Goal: Information Seeking & Learning: Learn about a topic

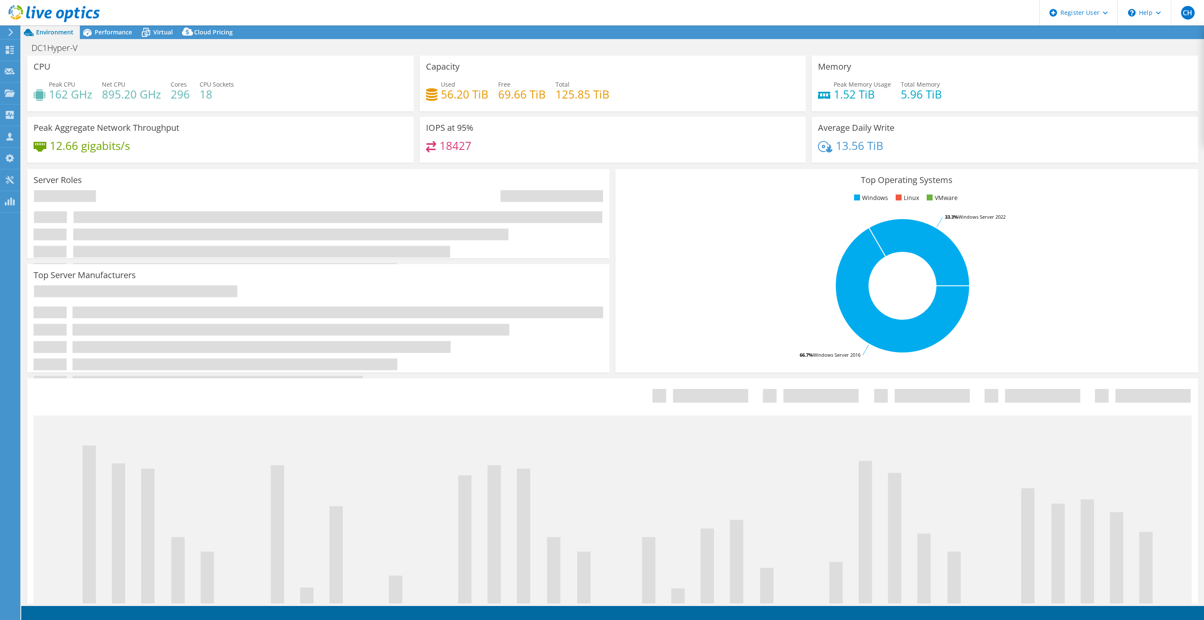
select select "USD"
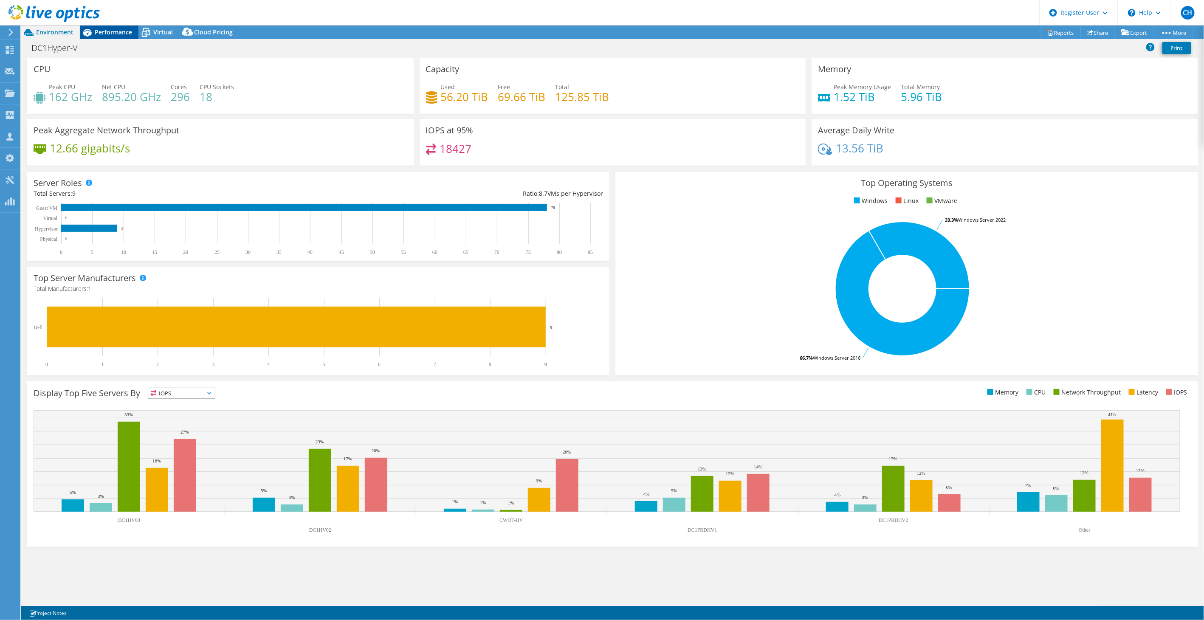
click at [99, 36] on span "Performance" at bounding box center [113, 32] width 37 height 8
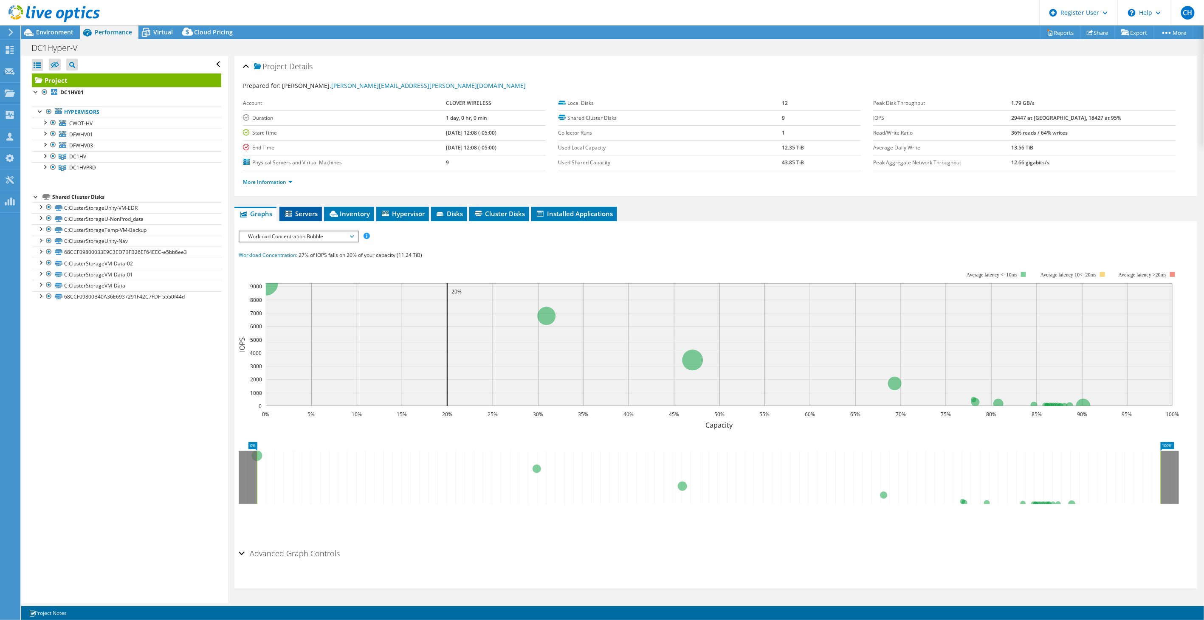
click at [296, 209] on span "Servers" at bounding box center [301, 213] width 34 height 8
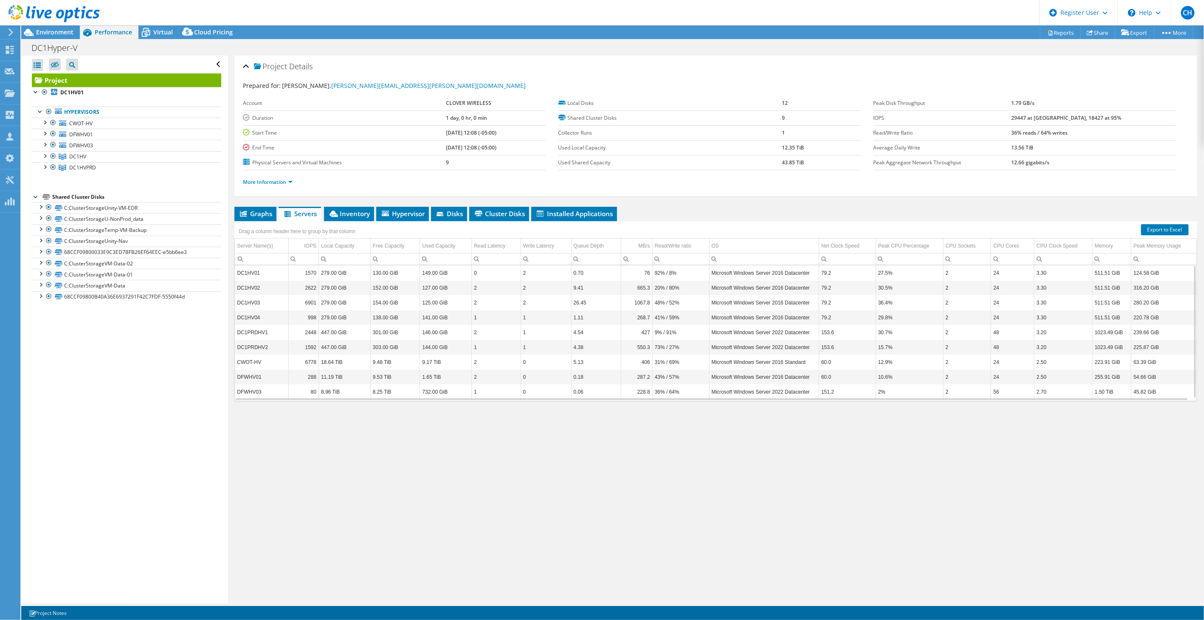
click at [270, 186] on li "More Information" at bounding box center [270, 181] width 55 height 9
click at [273, 183] on link "More Information" at bounding box center [268, 181] width 50 height 7
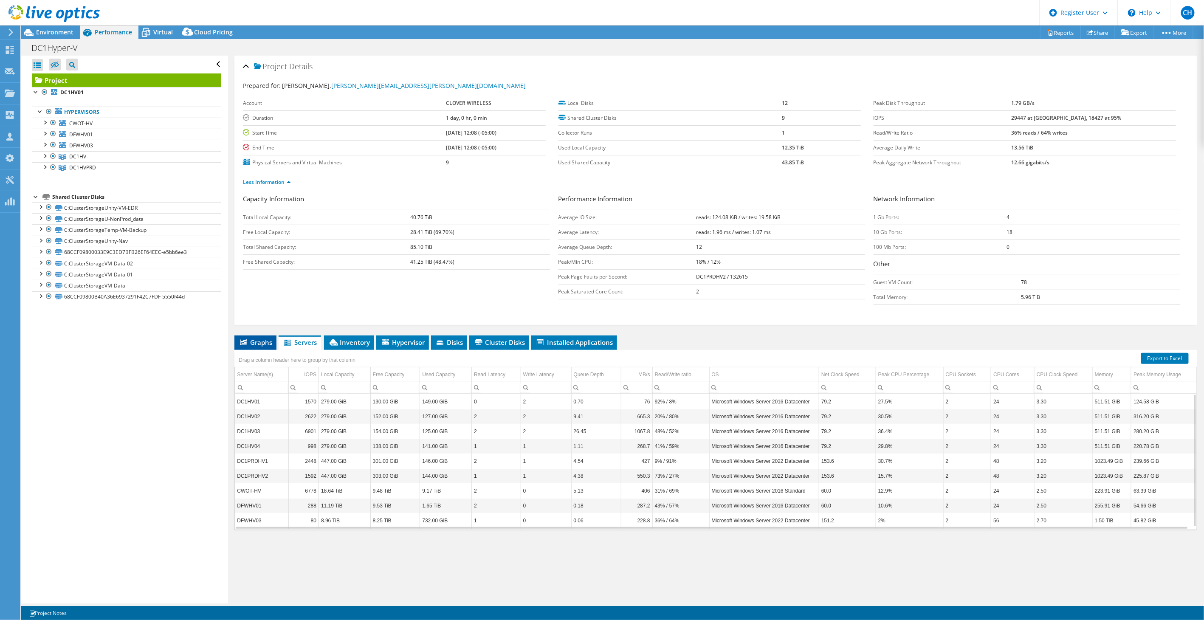
click at [242, 342] on icon at bounding box center [243, 342] width 7 height 6
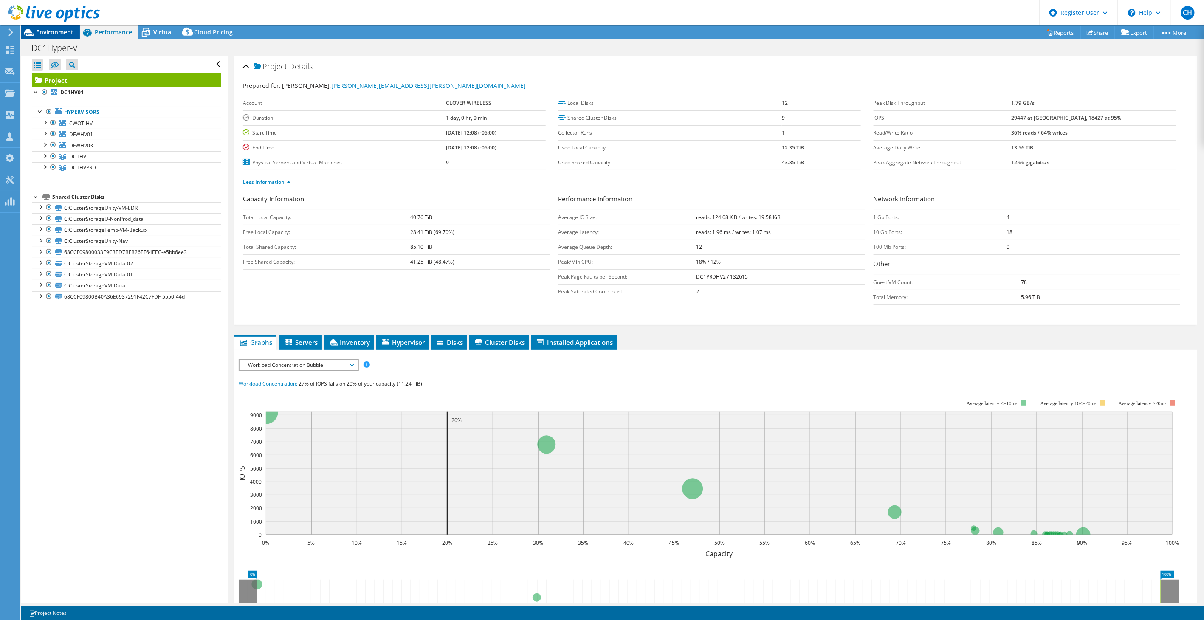
click at [53, 31] on span "Environment" at bounding box center [54, 32] width 37 height 8
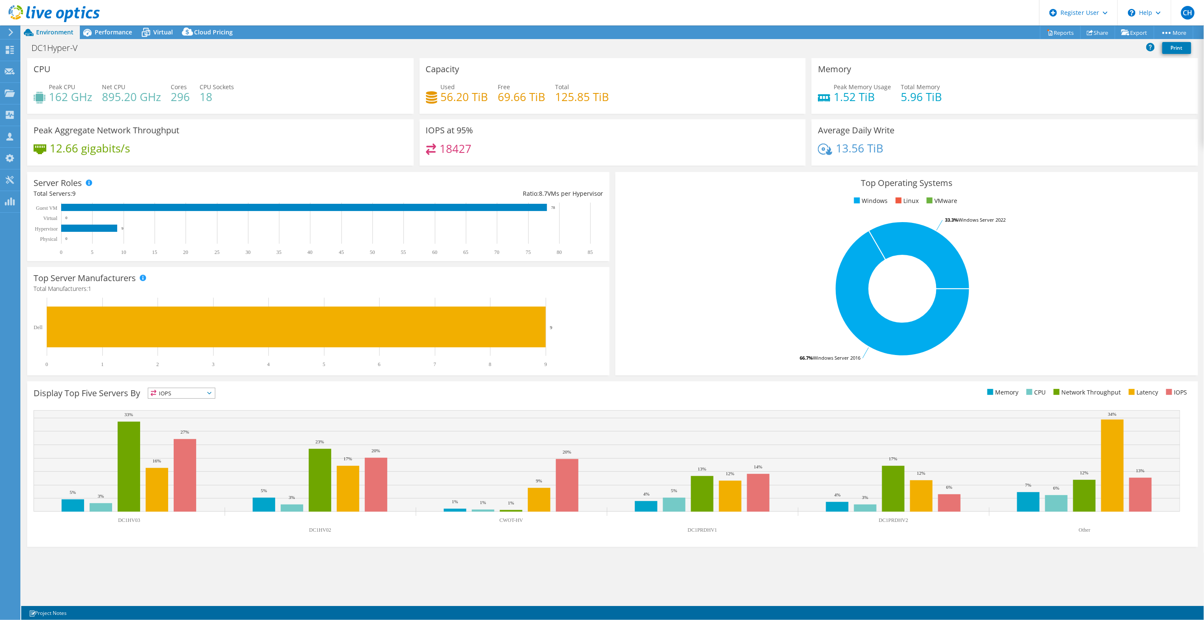
click at [685, 216] on rect at bounding box center [903, 288] width 562 height 149
drag, startPoint x: 118, startPoint y: 32, endPoint x: 144, endPoint y: 49, distance: 30.7
click at [118, 32] on span "Performance" at bounding box center [113, 32] width 37 height 8
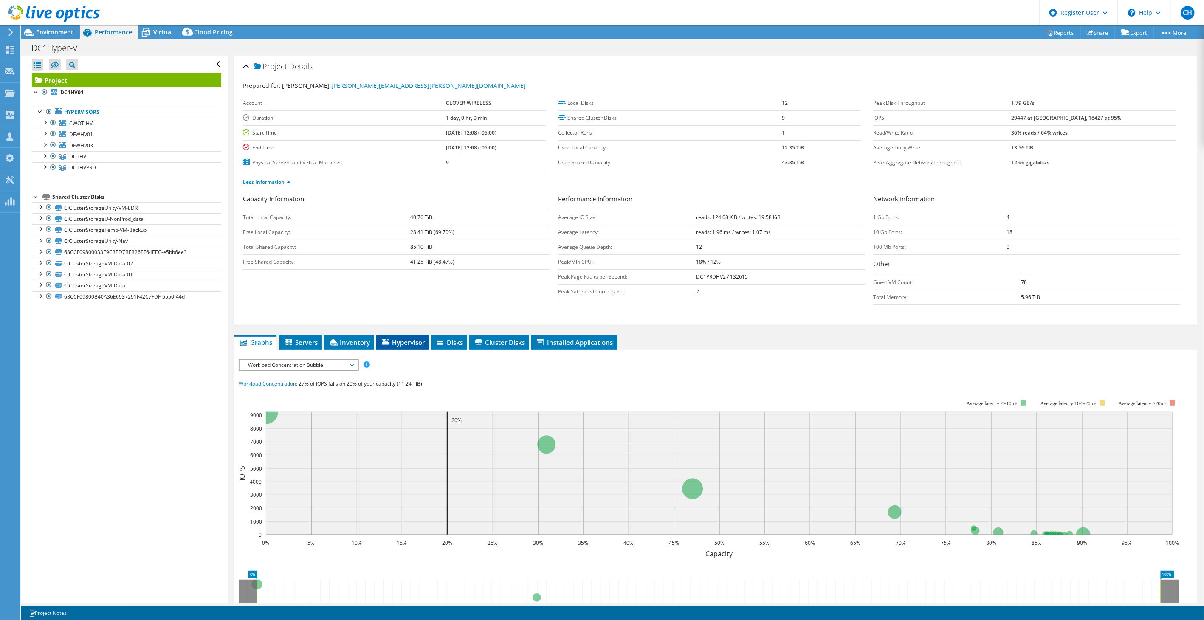
click at [391, 344] on span "Hypervisor" at bounding box center [402, 342] width 44 height 8
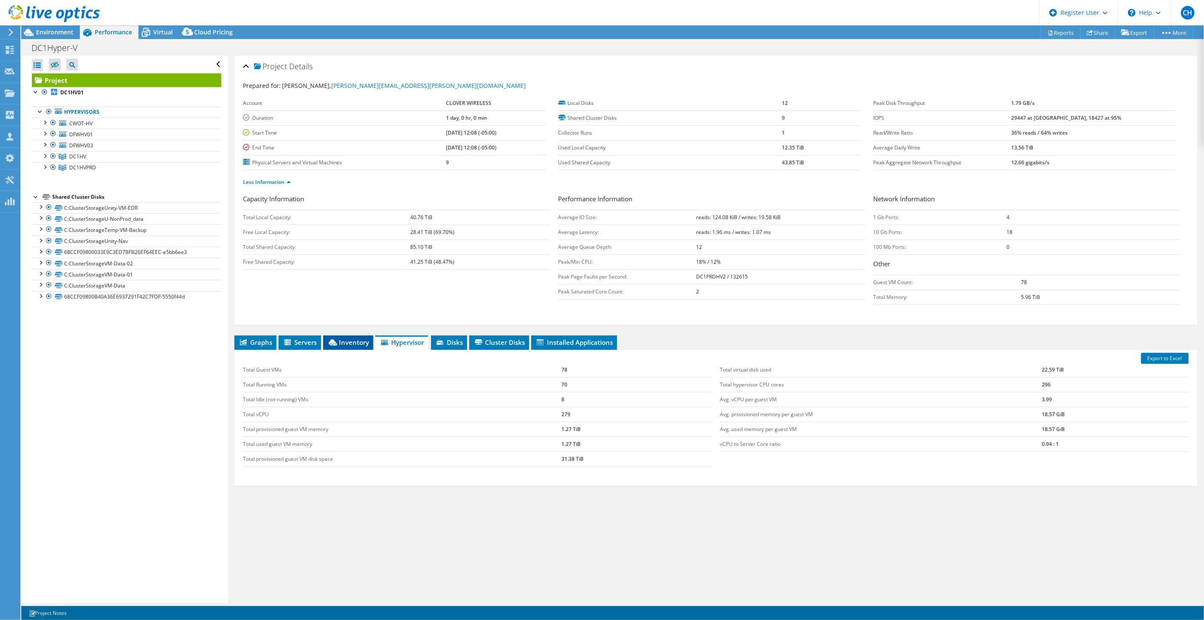
click at [361, 342] on span "Inventory" at bounding box center [348, 342] width 42 height 8
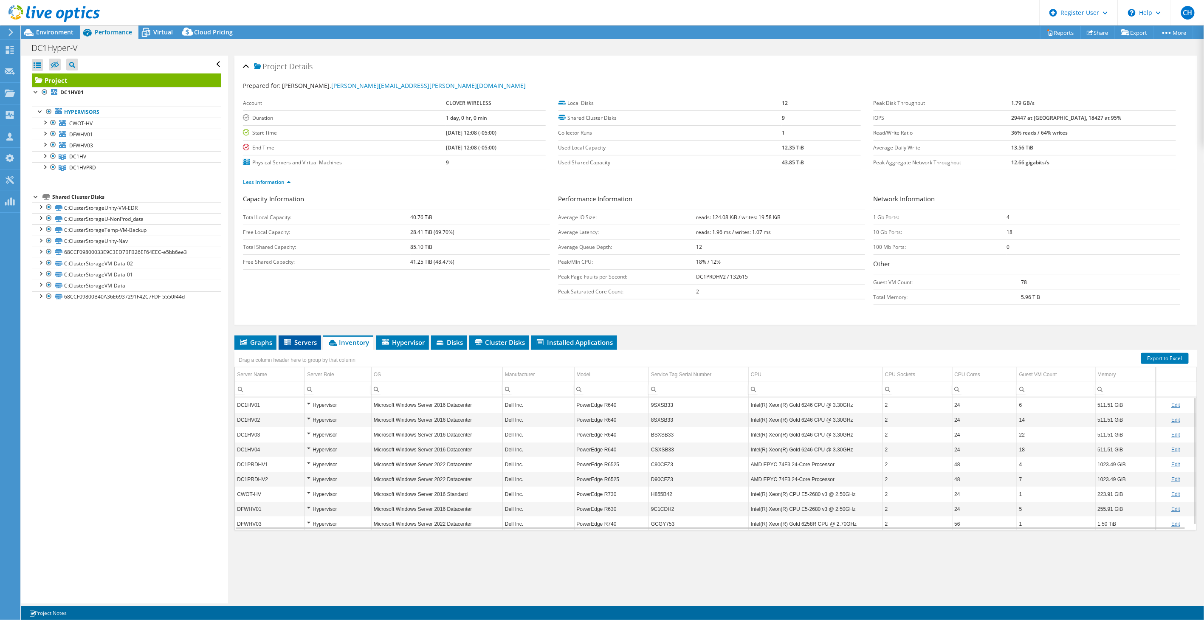
drag, startPoint x: 251, startPoint y: 344, endPoint x: 290, endPoint y: 334, distance: 39.9
click at [251, 344] on span "Graphs" at bounding box center [256, 342] width 34 height 8
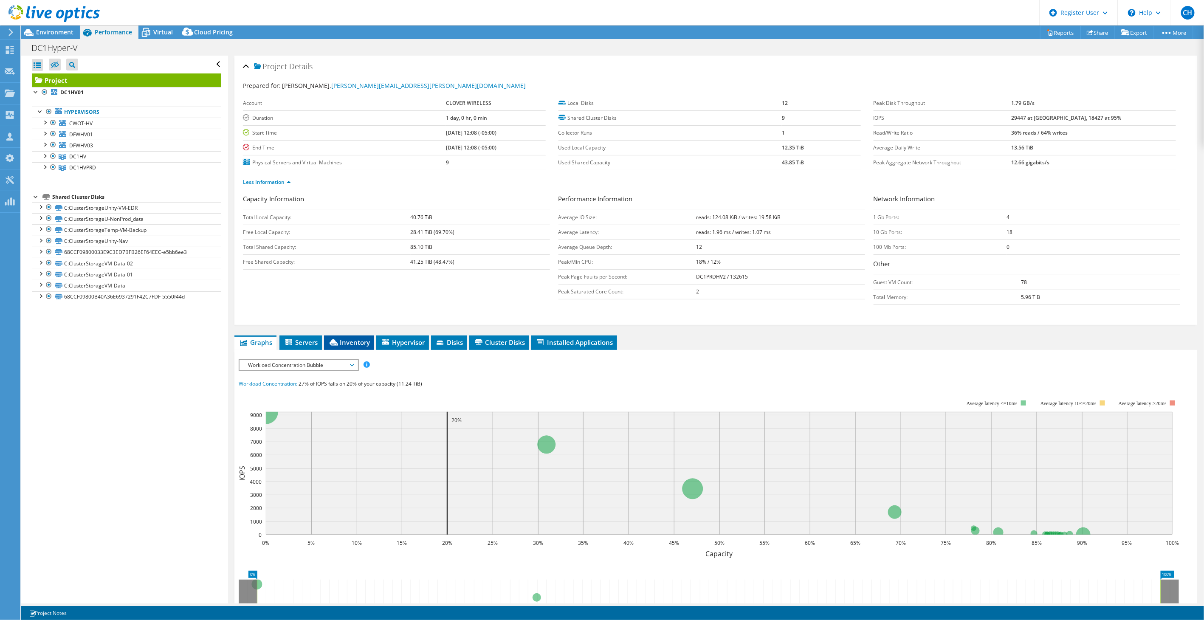
click at [362, 339] on span "Inventory" at bounding box center [349, 342] width 42 height 8
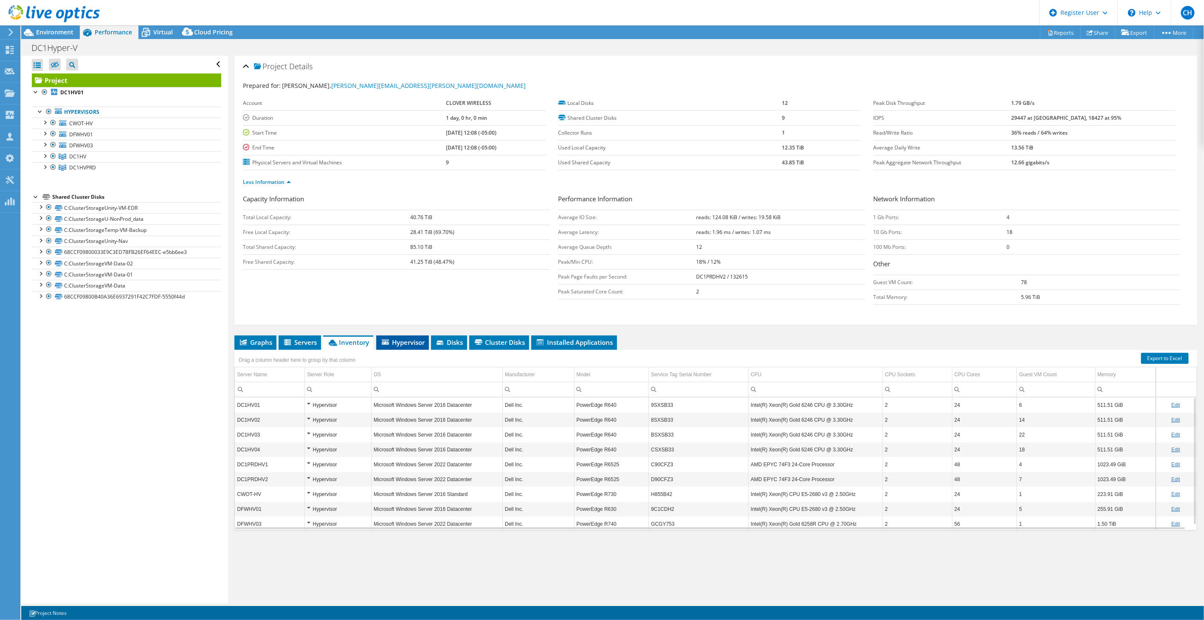
click at [389, 335] on li "Hypervisor" at bounding box center [402, 342] width 53 height 14
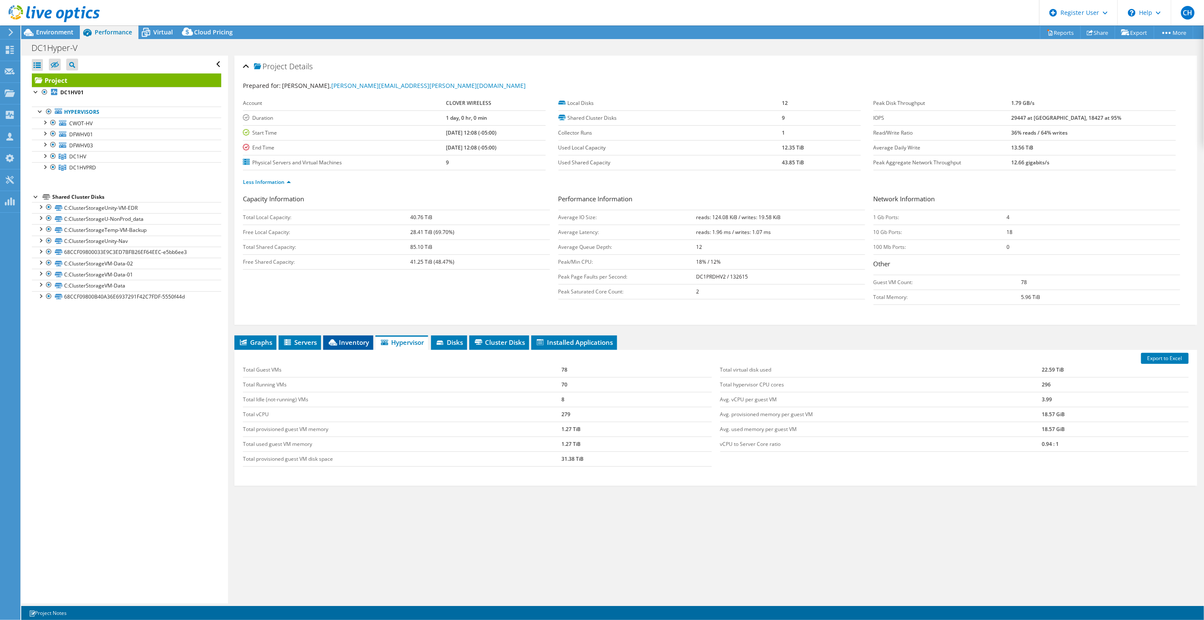
click at [347, 342] on span "Inventory" at bounding box center [348, 342] width 42 height 8
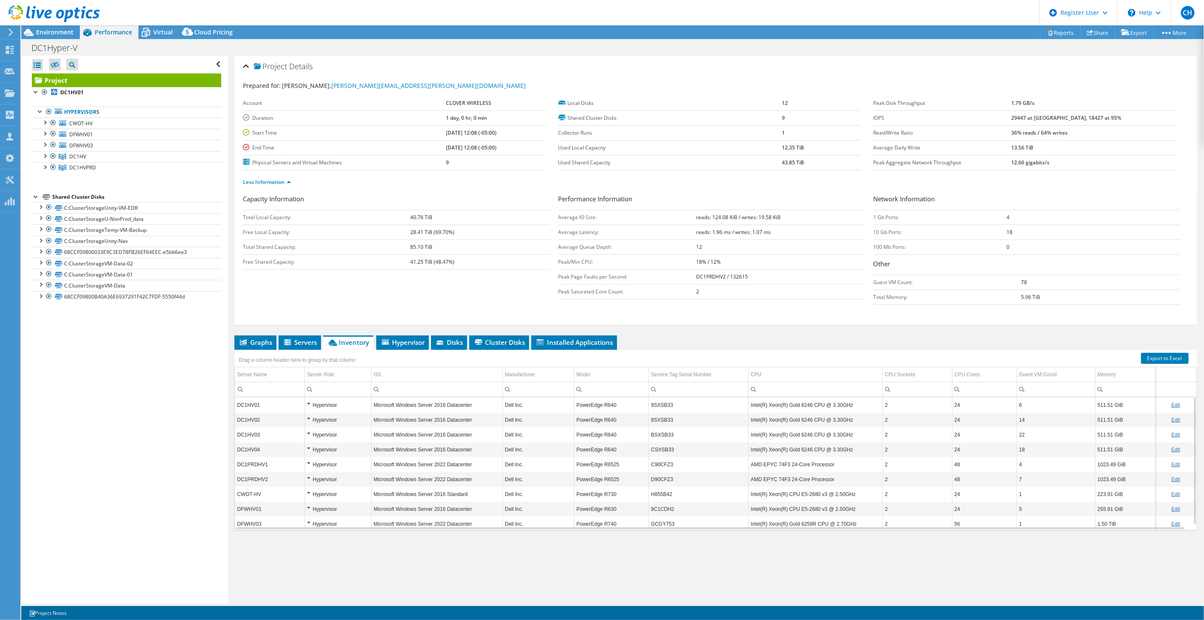
click at [733, 341] on ul "Graphs Servers Inventory Hypervisor Disks Cluster Disks Installed Applications" at bounding box center [715, 342] width 963 height 14
drag, startPoint x: 48, startPoint y: 30, endPoint x: 213, endPoint y: 105, distance: 181.5
click at [48, 30] on span "Environment" at bounding box center [54, 32] width 37 height 8
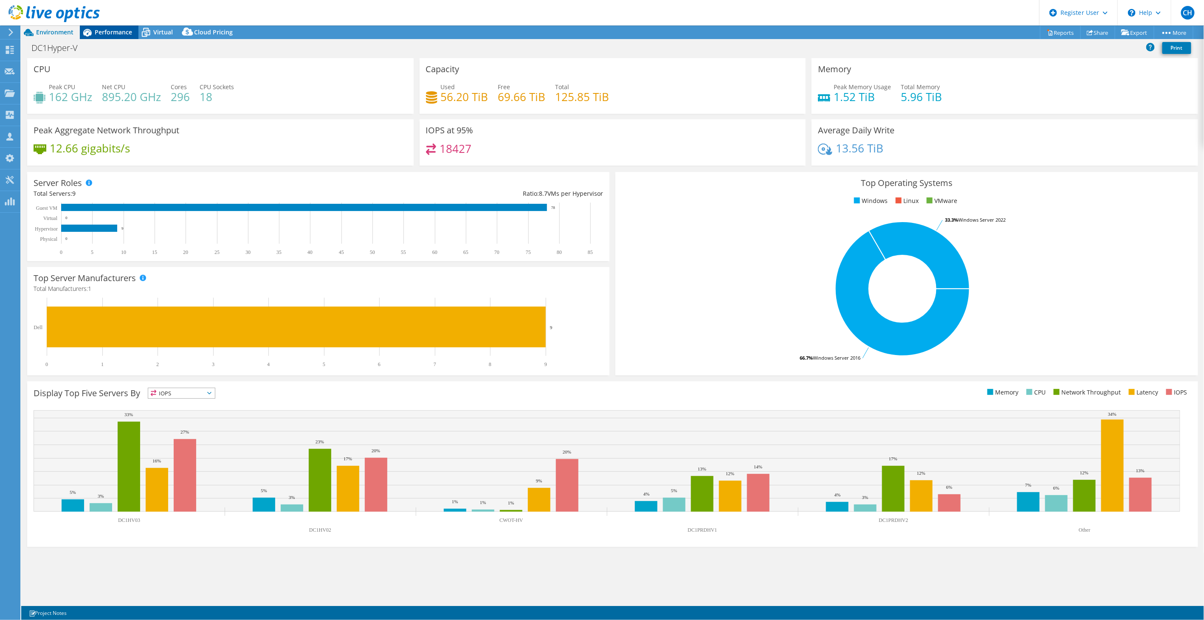
click at [113, 28] on span "Performance" at bounding box center [113, 32] width 37 height 8
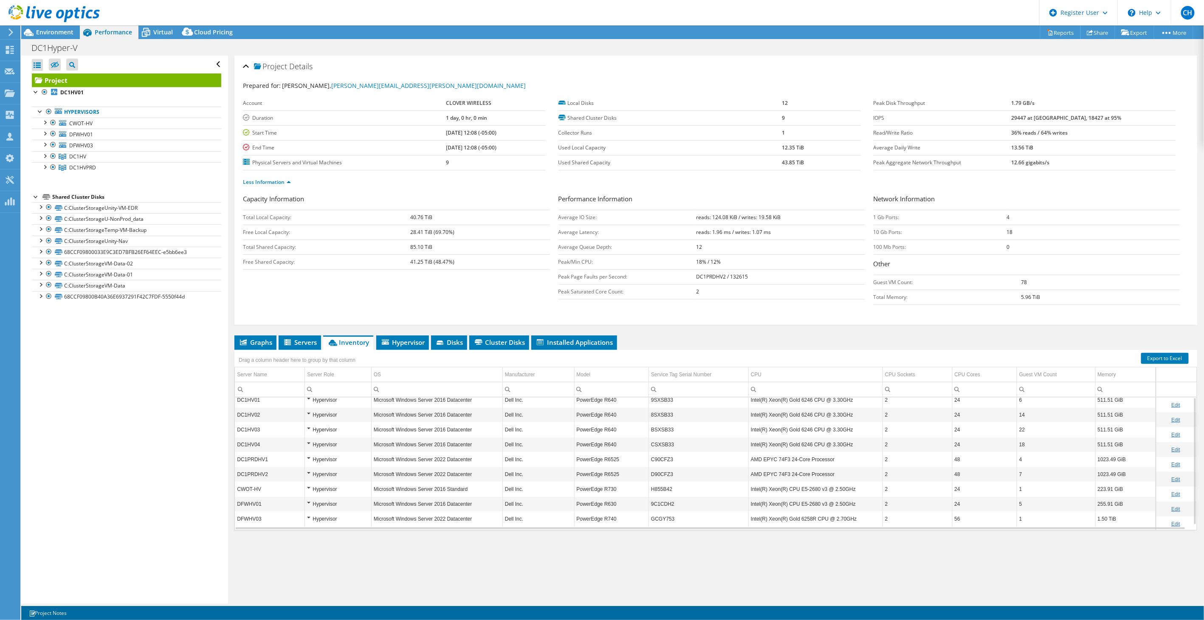
scroll to position [0, 0]
click at [448, 295] on div "Capacity Information Total Local Capacity: 40.76 TiB Free Local Capacity: 28.41…" at bounding box center [716, 251] width 946 height 115
click at [248, 66] on div "Project Details" at bounding box center [716, 67] width 946 height 18
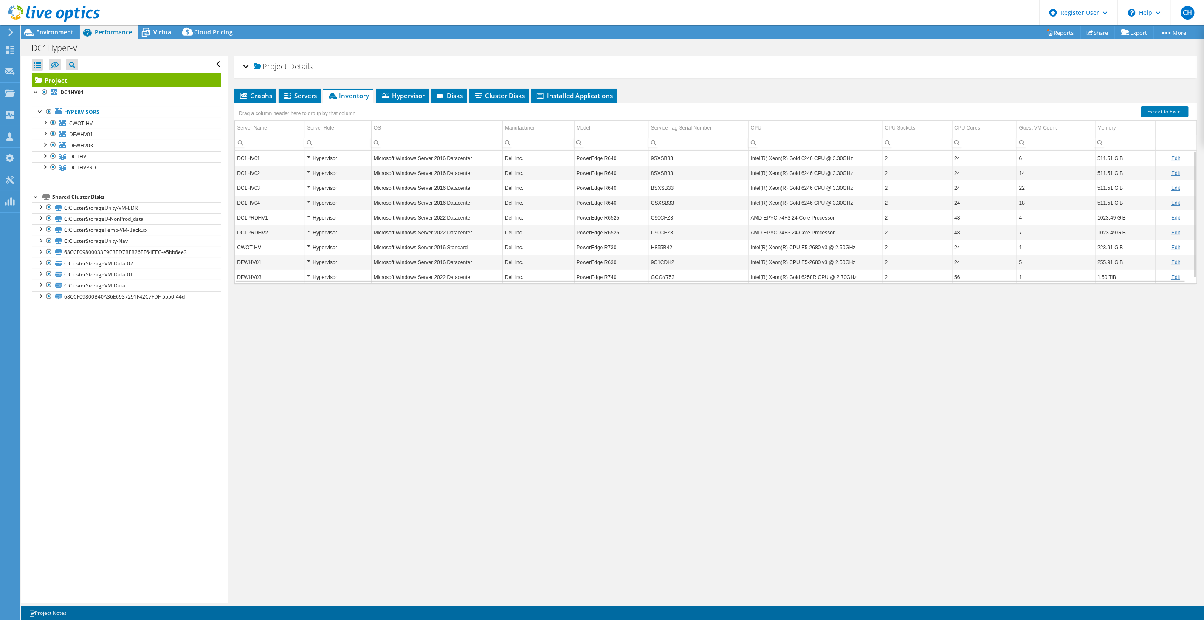
click at [244, 62] on div "Project Details" at bounding box center [716, 67] width 946 height 18
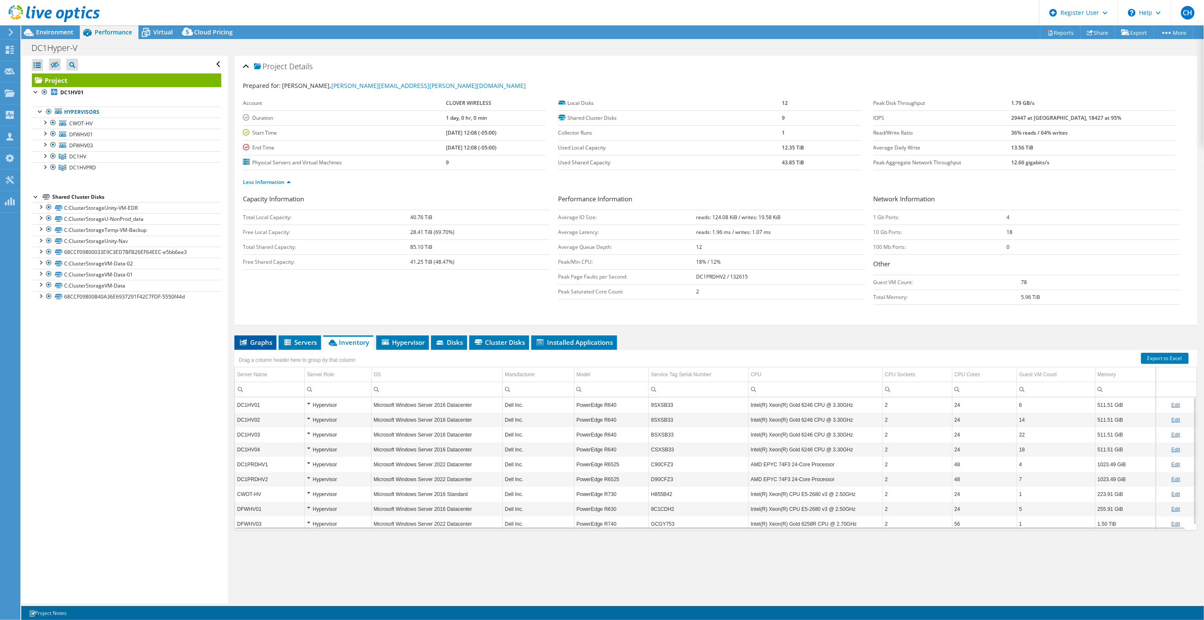
click at [260, 342] on span "Graphs" at bounding box center [256, 342] width 34 height 8
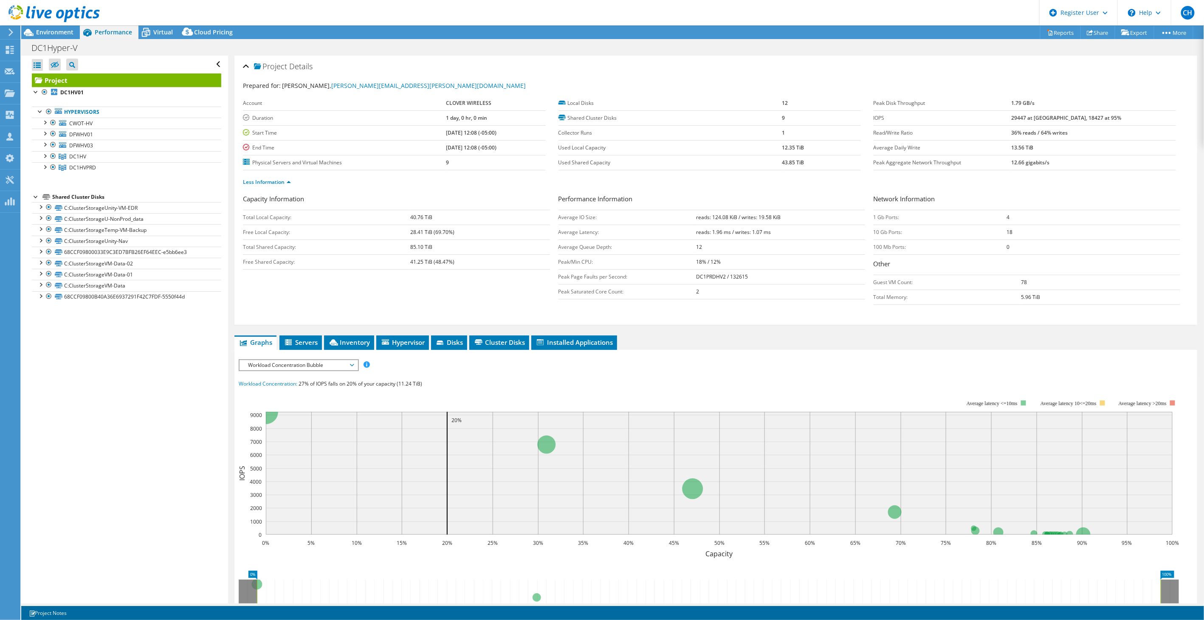
click at [293, 360] on span "Workload Concentration Bubble" at bounding box center [298, 365] width 109 height 10
click at [289, 378] on li "IOPS" at bounding box center [298, 375] width 118 height 10
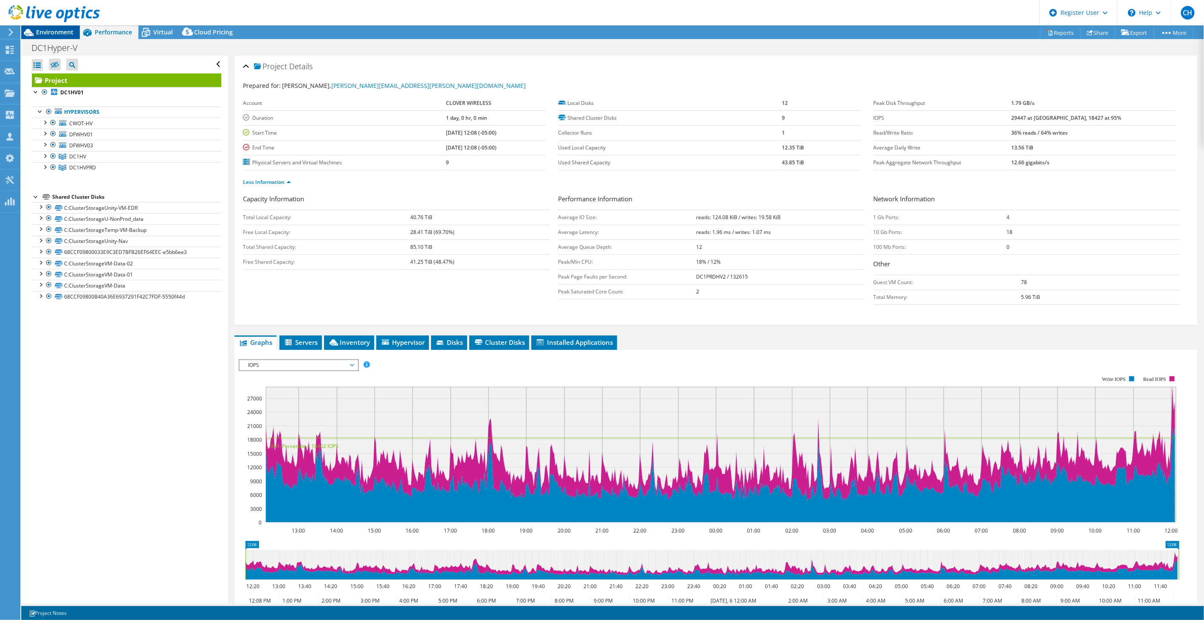
click at [62, 33] on span "Environment" at bounding box center [54, 32] width 37 height 8
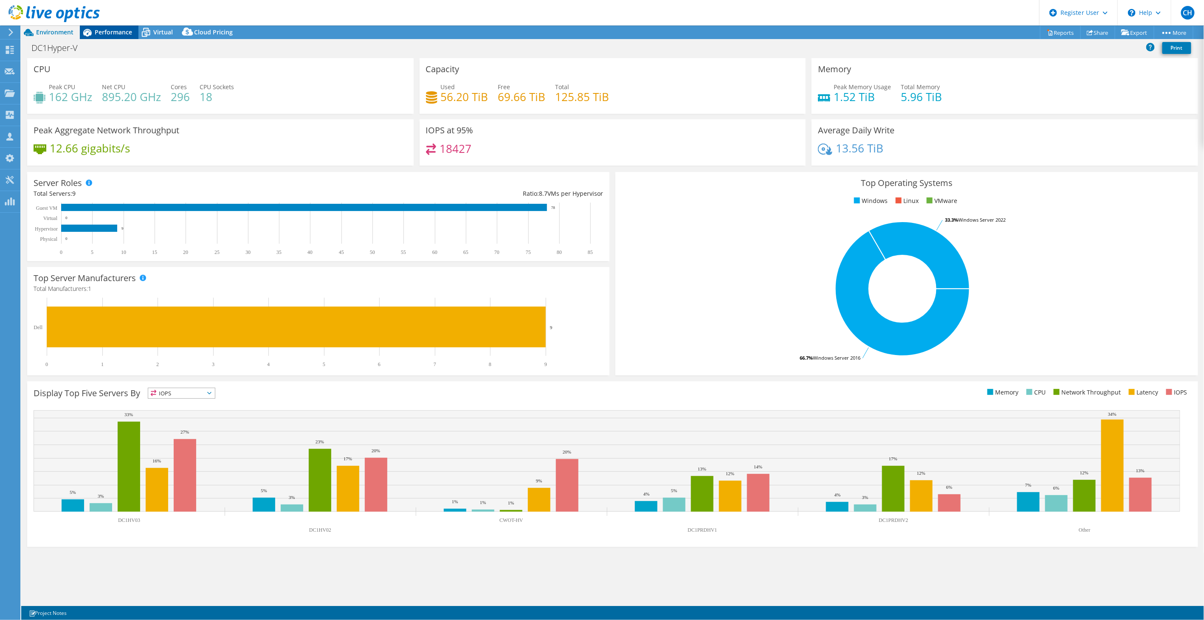
click at [116, 32] on span "Performance" at bounding box center [113, 32] width 37 height 8
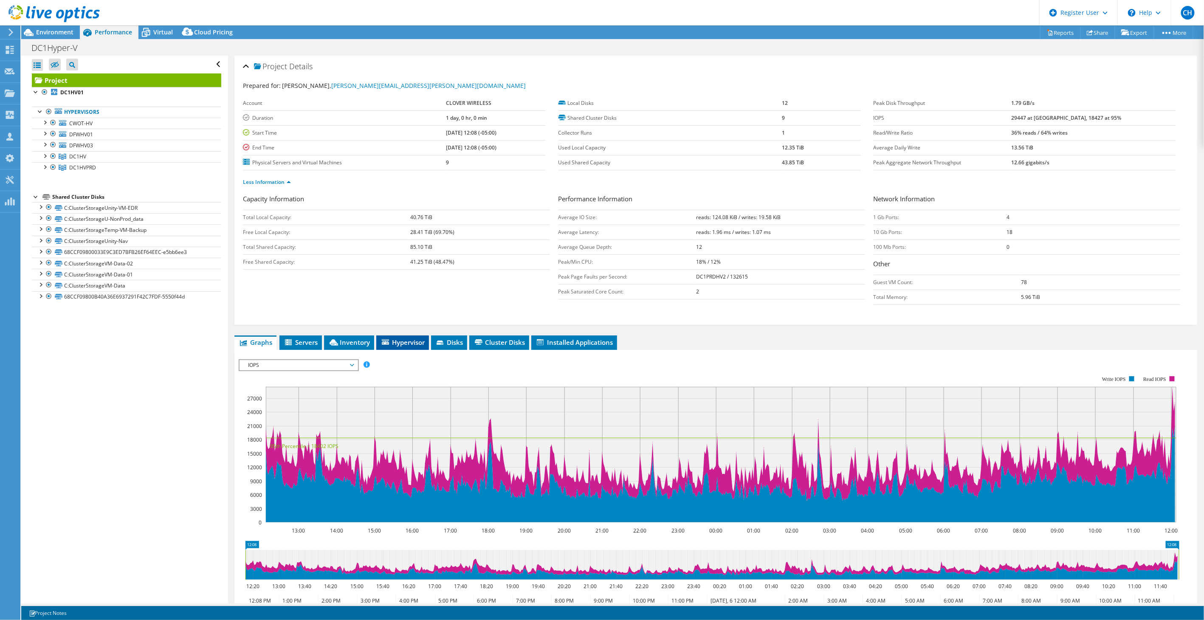
click at [416, 340] on span "Hypervisor" at bounding box center [402, 342] width 44 height 8
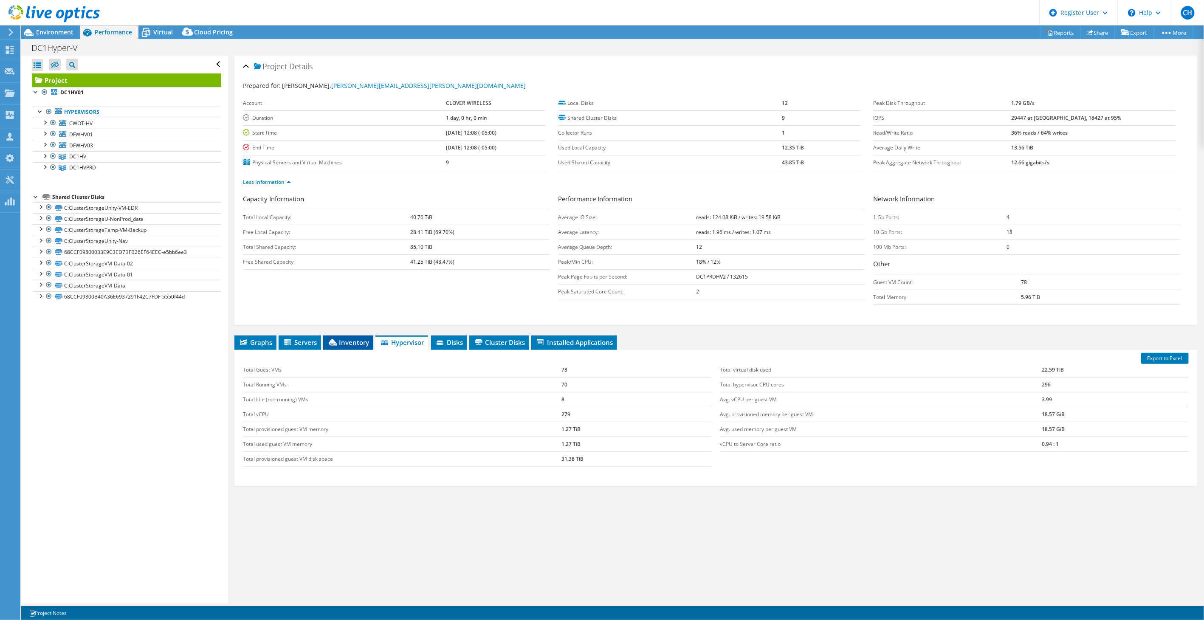
click at [346, 336] on li "Inventory" at bounding box center [348, 342] width 50 height 14
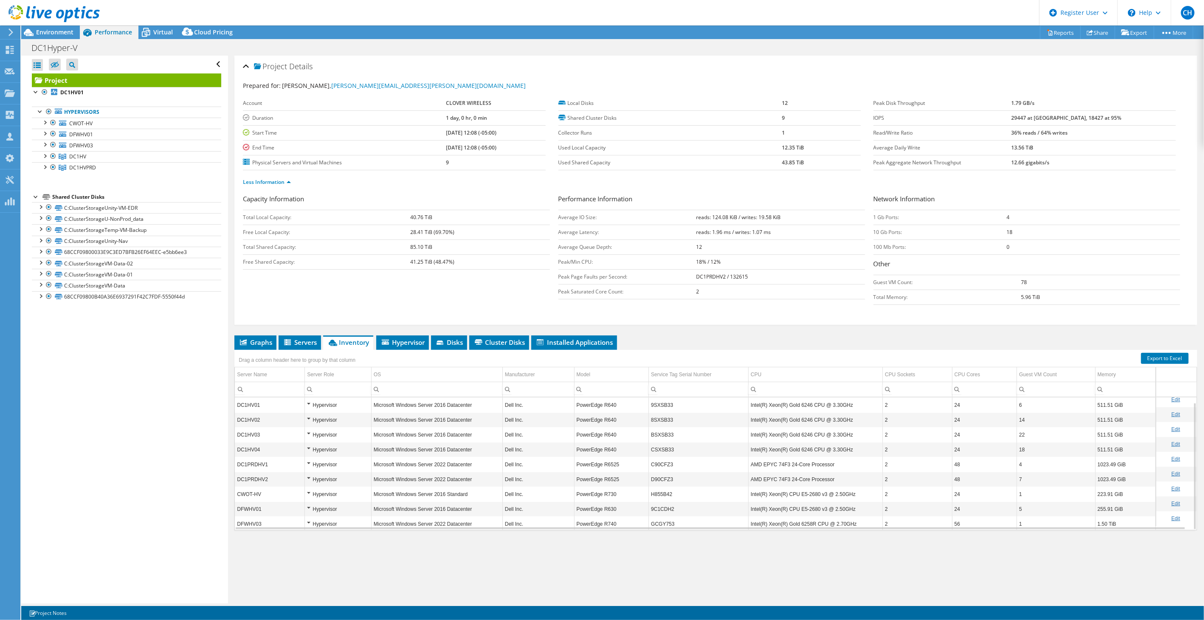
scroll to position [6, 0]
click at [288, 518] on td "DFWHV03" at bounding box center [270, 518] width 70 height 15
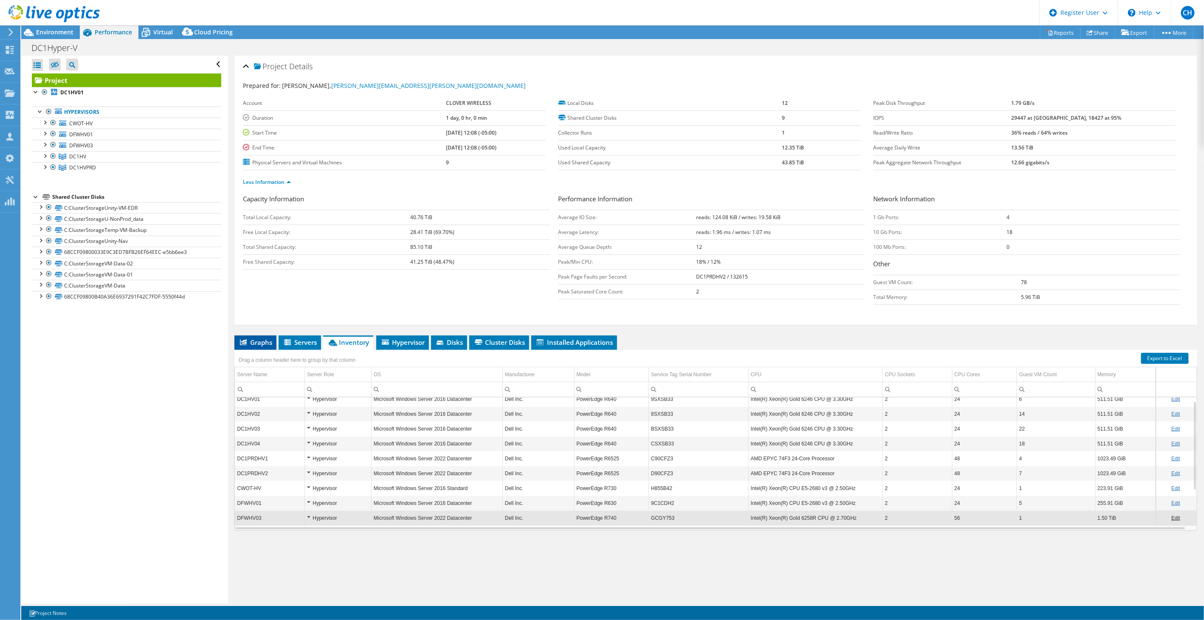
drag, startPoint x: 261, startPoint y: 341, endPoint x: 268, endPoint y: 340, distance: 6.9
click at [261, 341] on span "Graphs" at bounding box center [256, 342] width 34 height 8
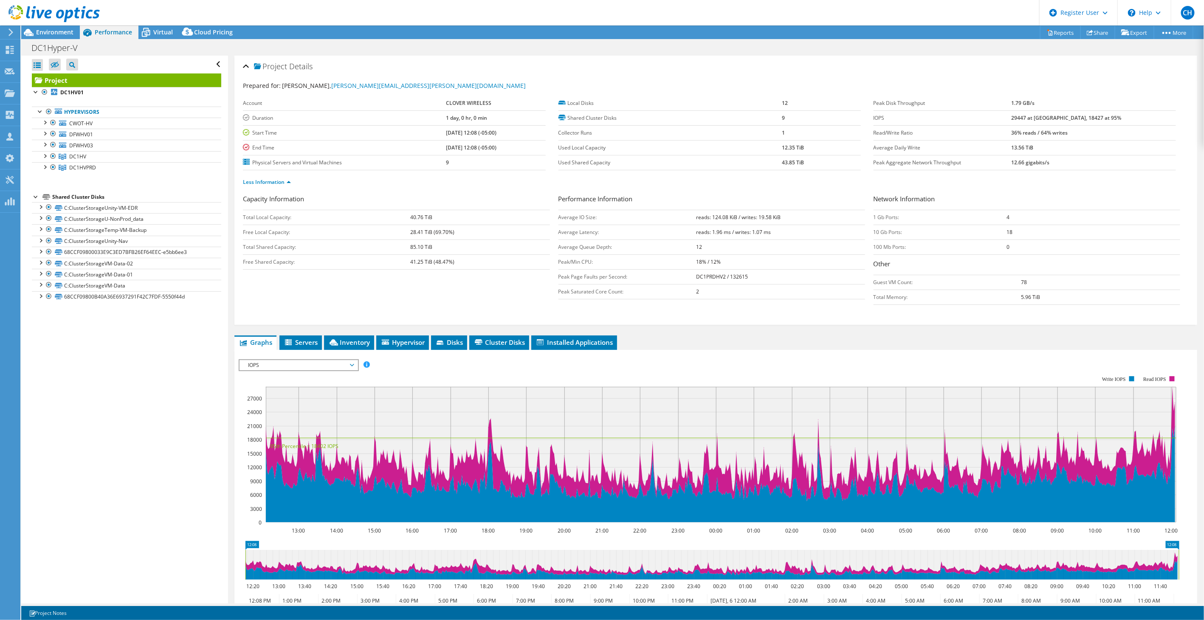
click at [320, 363] on span "IOPS" at bounding box center [298, 365] width 109 height 10
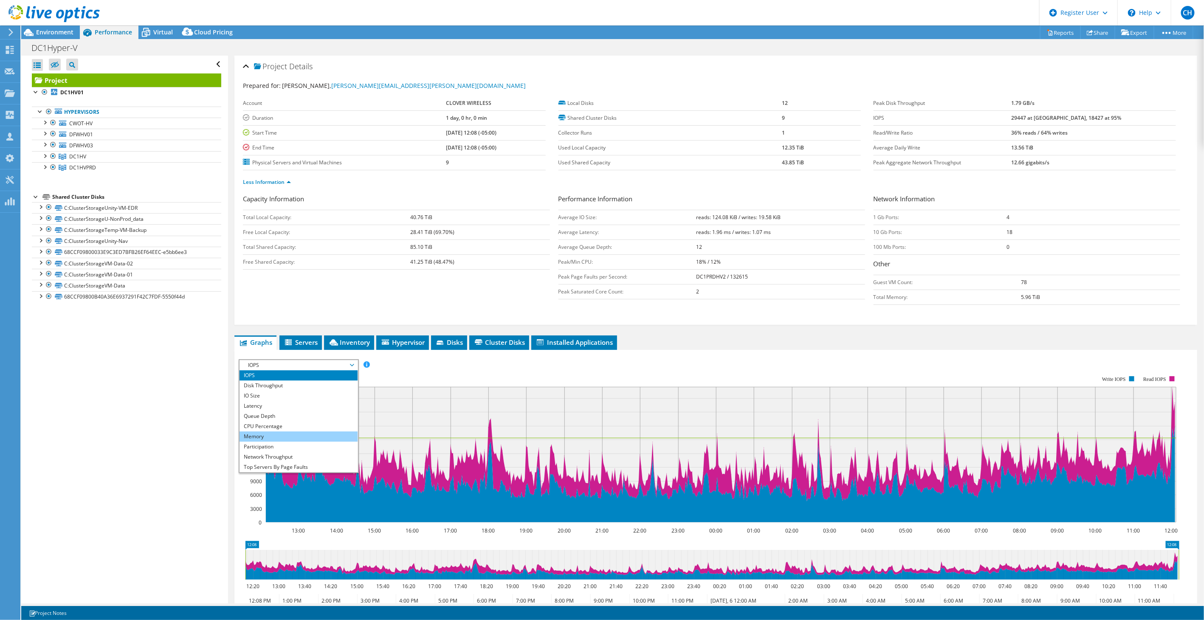
click at [291, 439] on li "Memory" at bounding box center [298, 436] width 118 height 10
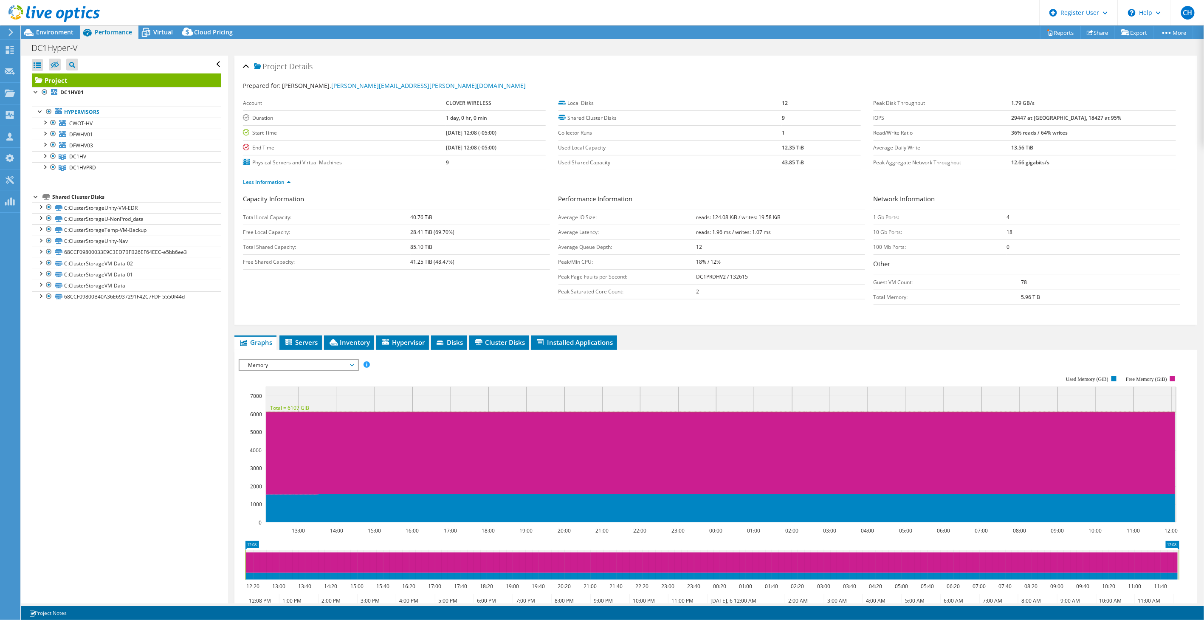
click at [310, 366] on span "Memory" at bounding box center [298, 365] width 109 height 10
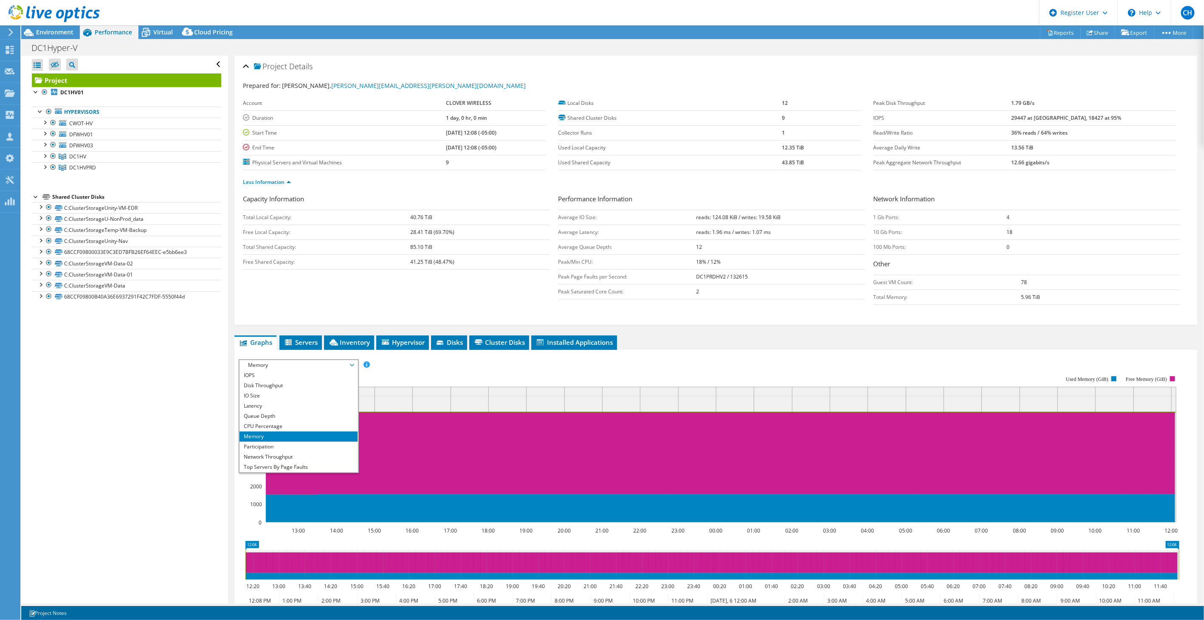
click at [439, 369] on rect at bounding box center [709, 449] width 940 height 170
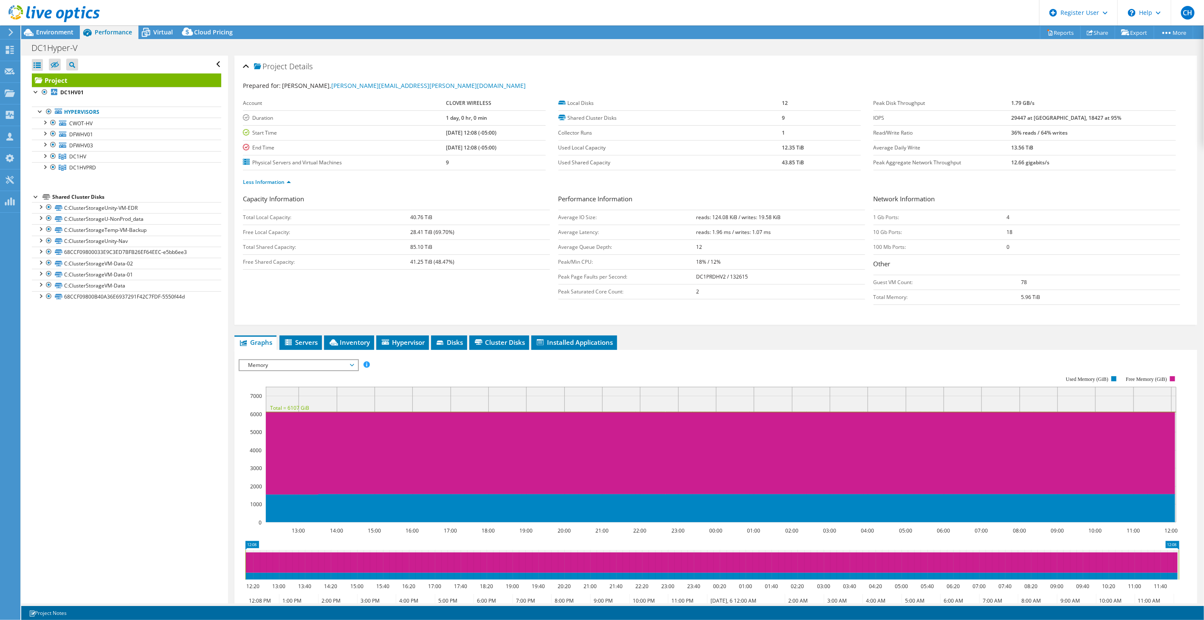
click at [351, 362] on span "Memory" at bounding box center [298, 365] width 109 height 10
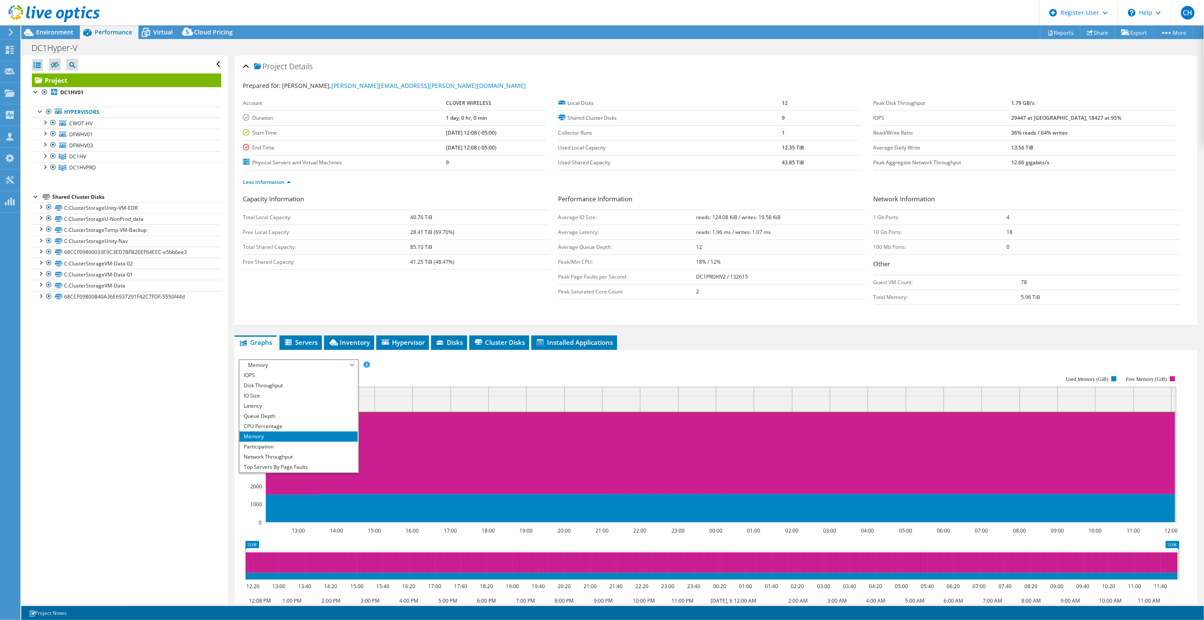
click at [351, 361] on span "Memory" at bounding box center [298, 365] width 109 height 10
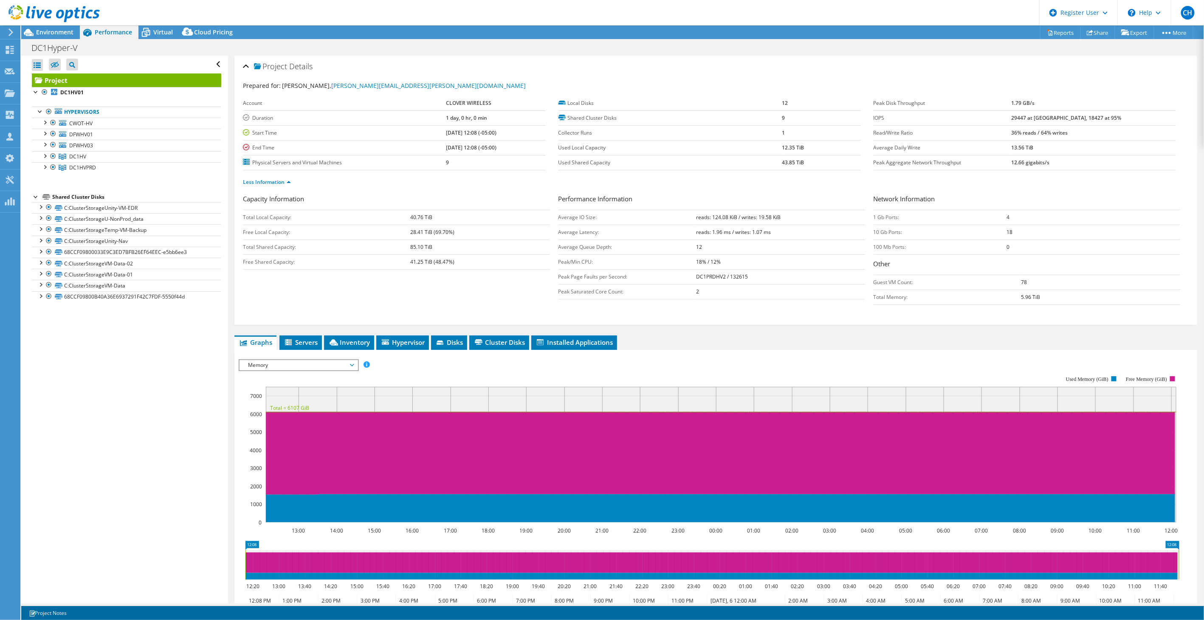
click at [404, 369] on rect at bounding box center [709, 449] width 940 height 170
click at [337, 341] on icon at bounding box center [333, 342] width 8 height 6
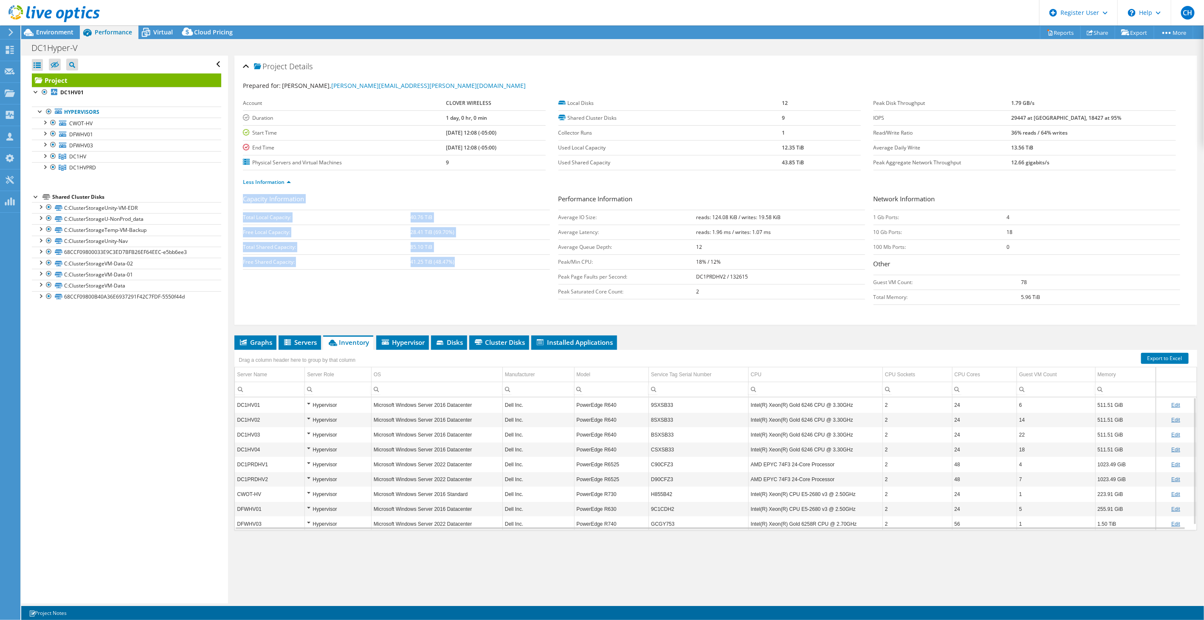
drag, startPoint x: 470, startPoint y: 265, endPoint x: 242, endPoint y: 240, distance: 228.9
click at [242, 240] on div "Project Details Prepared for: [PERSON_NAME], [PERSON_NAME][EMAIL_ADDRESS][PERSO…" at bounding box center [715, 190] width 963 height 269
drag, startPoint x: 242, startPoint y: 240, endPoint x: 294, endPoint y: 253, distance: 52.8
click at [291, 253] on td "Total Shared Capacity:" at bounding box center [326, 246] width 167 height 15
drag, startPoint x: 470, startPoint y: 265, endPoint x: 240, endPoint y: 249, distance: 231.1
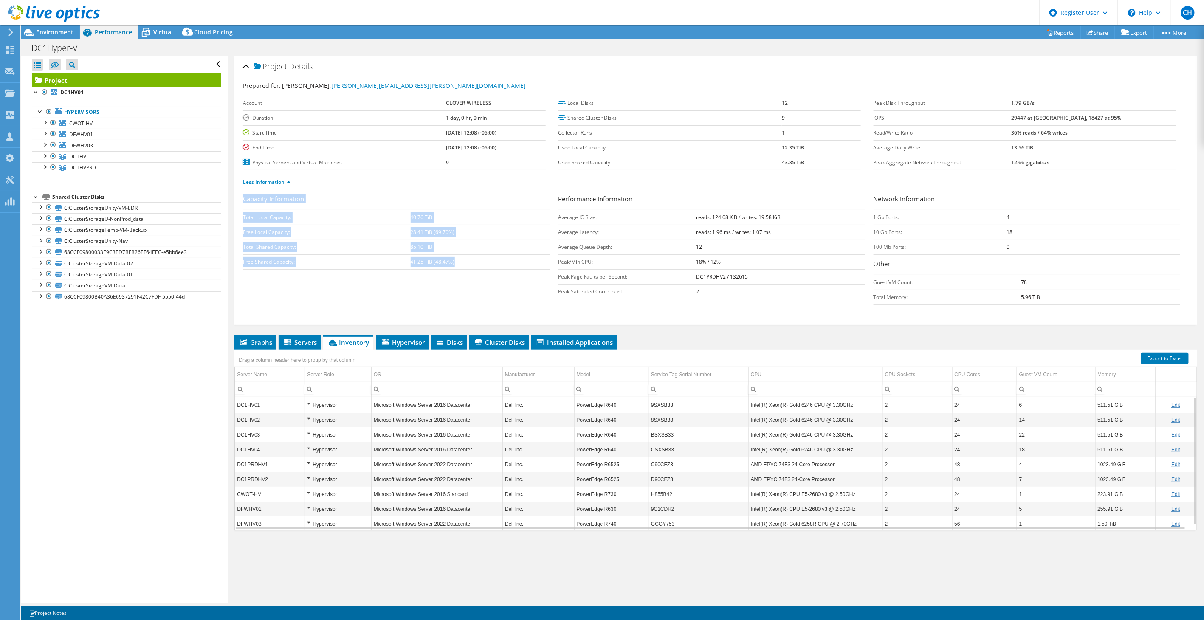
click at [240, 249] on div "Project Details Prepared for: [PERSON_NAME], [PERSON_NAME][EMAIL_ADDRESS][PERSO…" at bounding box center [715, 190] width 963 height 269
drag, startPoint x: 240, startPoint y: 249, endPoint x: 270, endPoint y: 255, distance: 31.1
click at [268, 254] on td "Free Shared Capacity:" at bounding box center [326, 261] width 167 height 15
drag, startPoint x: 469, startPoint y: 265, endPoint x: 243, endPoint y: 245, distance: 226.3
click at [243, 245] on tbody "Total Local Capacity: 40.76 TiB Free Local Capacity: 28.41 TiB (69.70%) Total S…" at bounding box center [396, 239] width 307 height 59
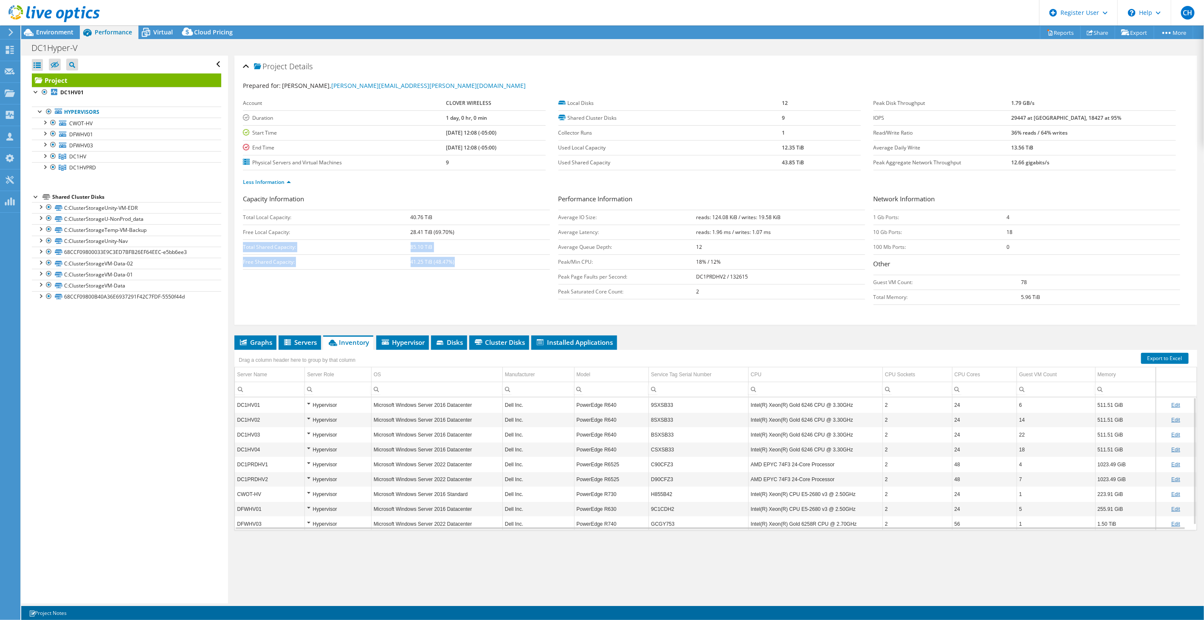
drag, startPoint x: 243, startPoint y: 245, endPoint x: 320, endPoint y: 255, distance: 77.4
click at [320, 255] on td "Free Shared Capacity:" at bounding box center [326, 261] width 167 height 15
drag, startPoint x: 67, startPoint y: 35, endPoint x: 77, endPoint y: 37, distance: 9.9
click at [67, 35] on span "Environment" at bounding box center [54, 32] width 37 height 8
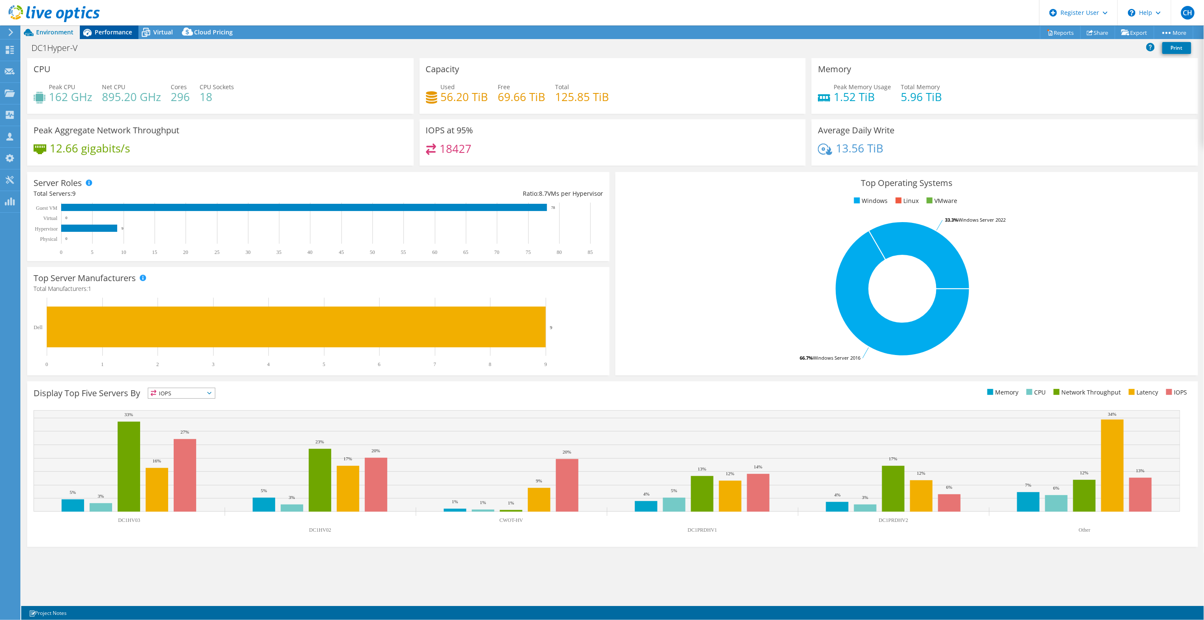
click at [120, 36] on span "Performance" at bounding box center [113, 32] width 37 height 8
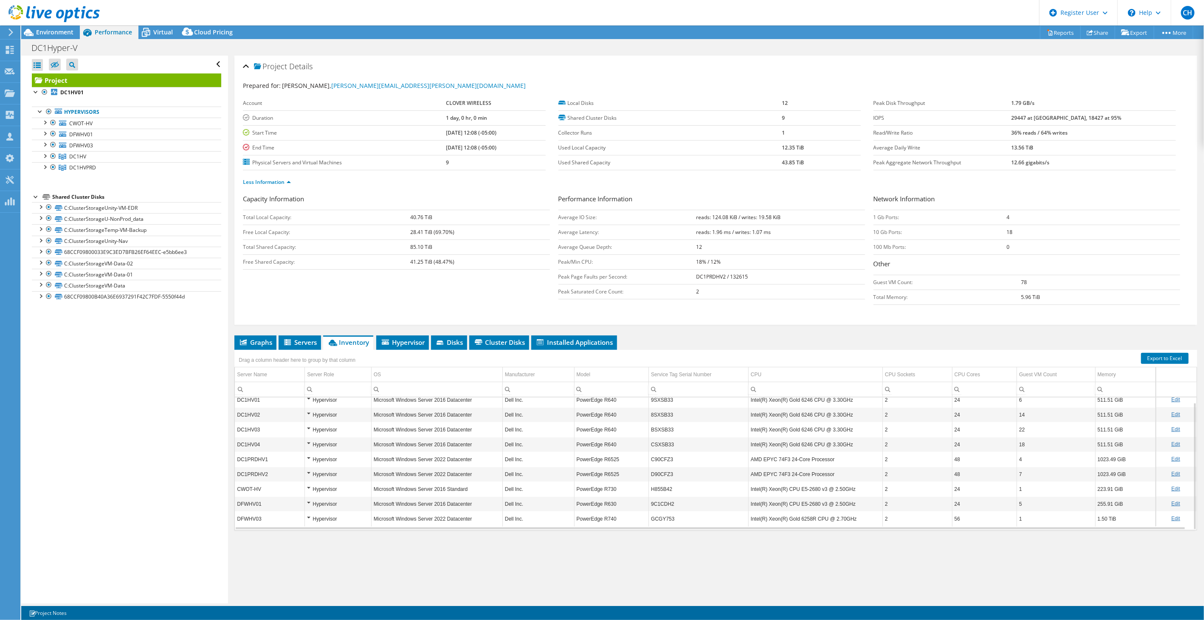
scroll to position [0, 0]
click at [68, 28] on span "Environment" at bounding box center [54, 32] width 37 height 8
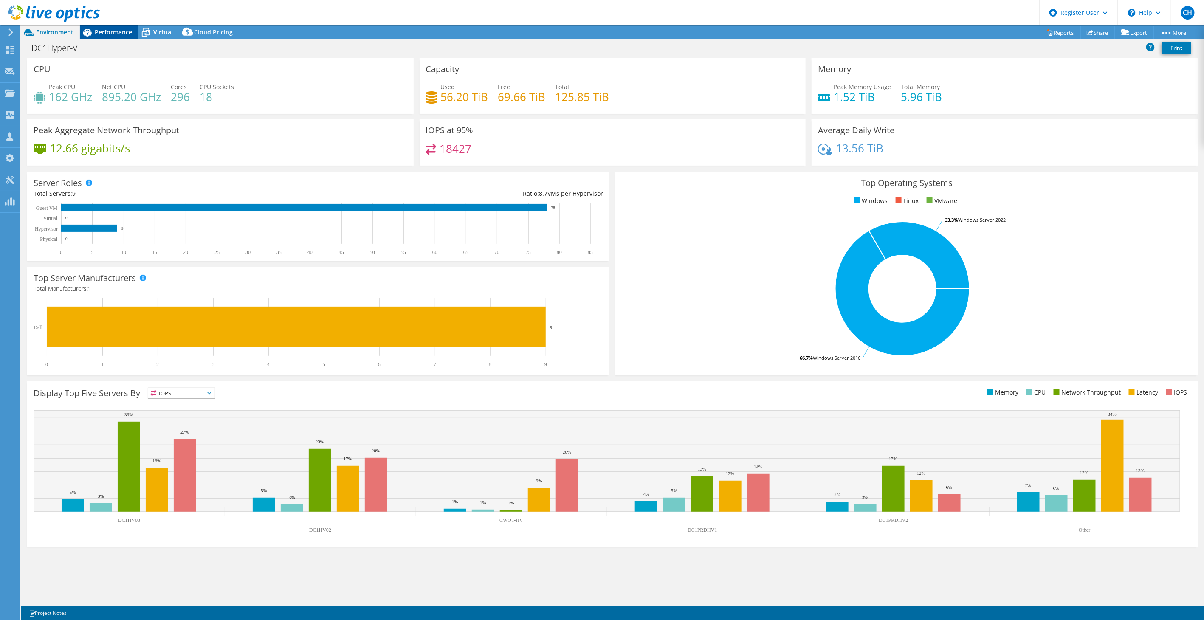
drag, startPoint x: 104, startPoint y: 31, endPoint x: 108, endPoint y: 34, distance: 5.2
click at [104, 31] on span "Performance" at bounding box center [113, 32] width 37 height 8
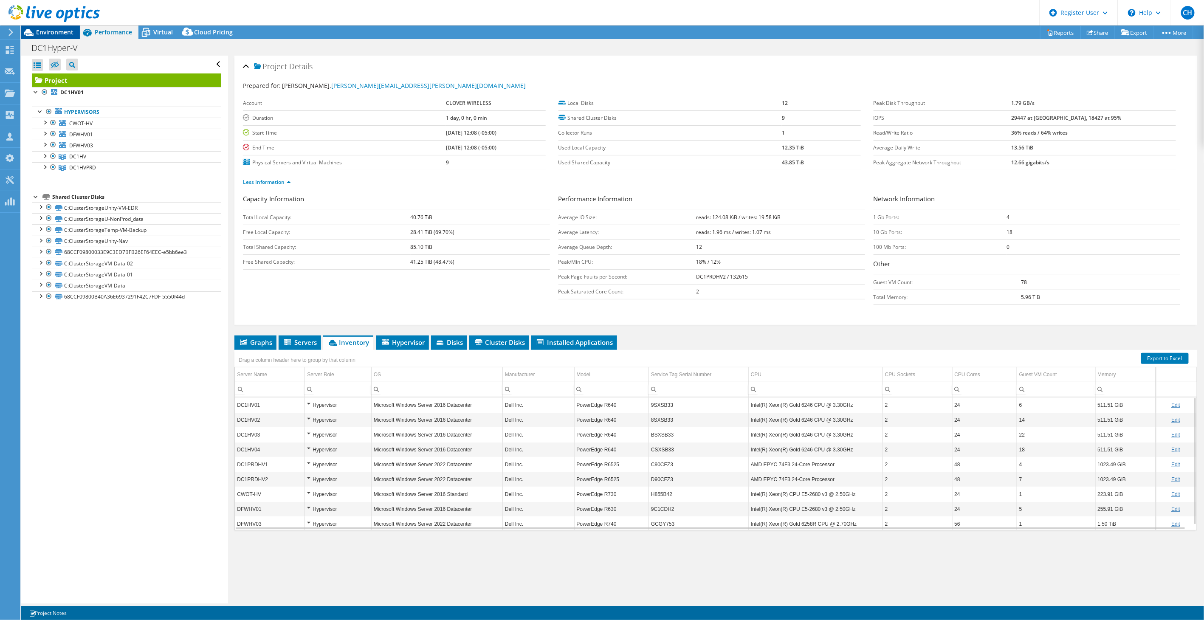
click at [52, 34] on span "Environment" at bounding box center [54, 32] width 37 height 8
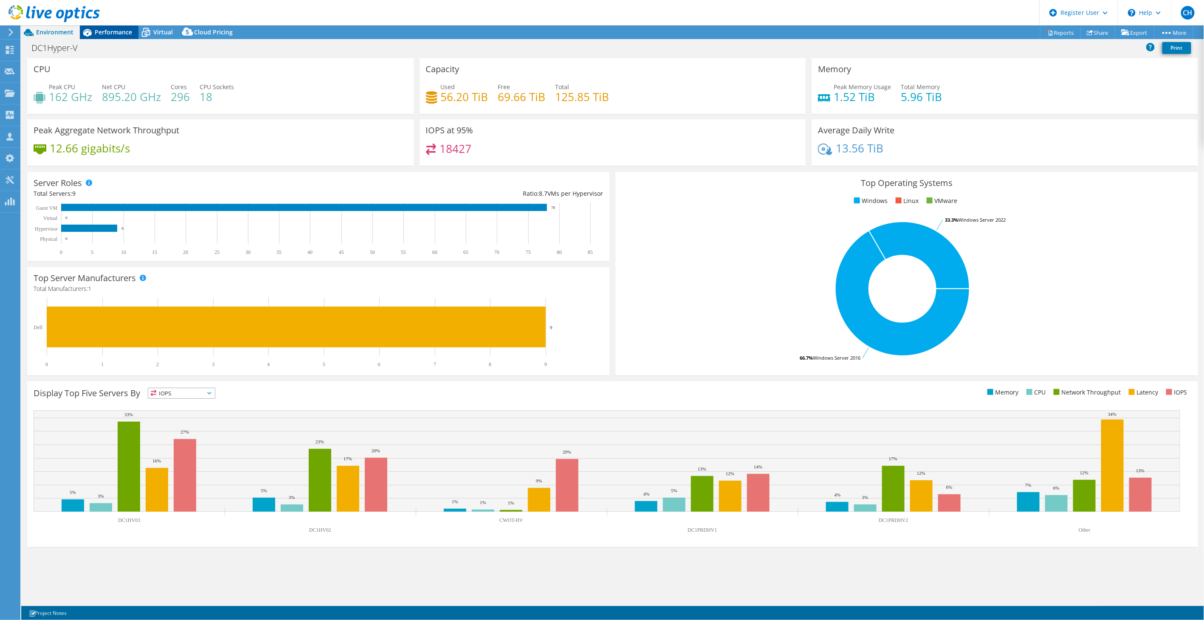
click at [113, 26] on div "Performance" at bounding box center [109, 32] width 59 height 14
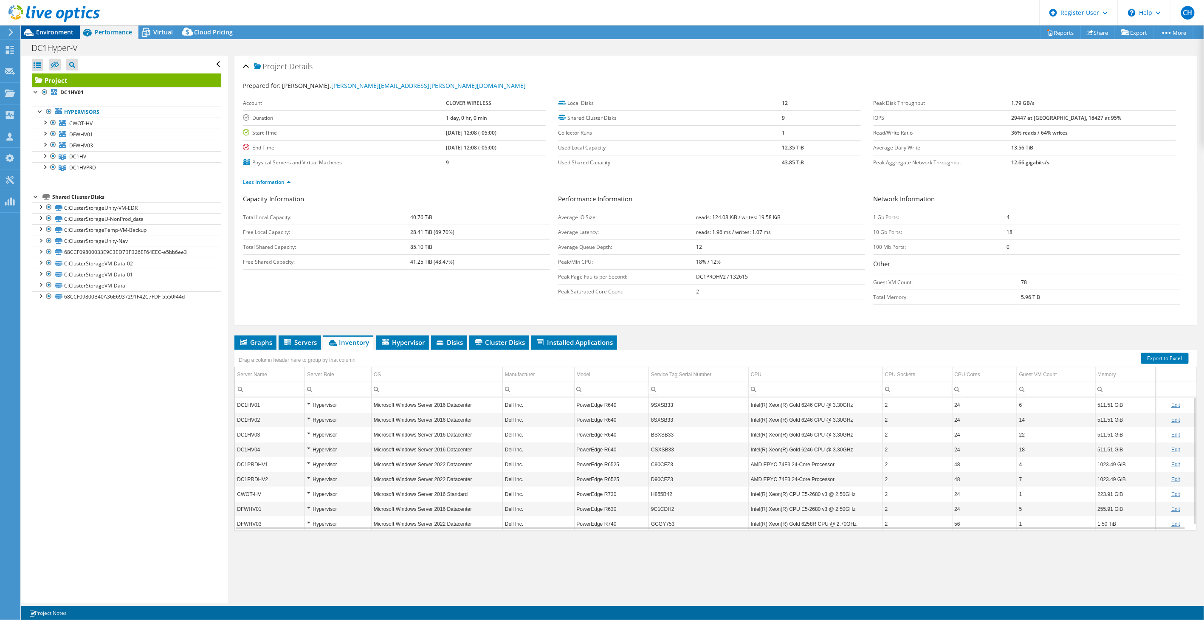
click at [47, 33] on span "Environment" at bounding box center [54, 32] width 37 height 8
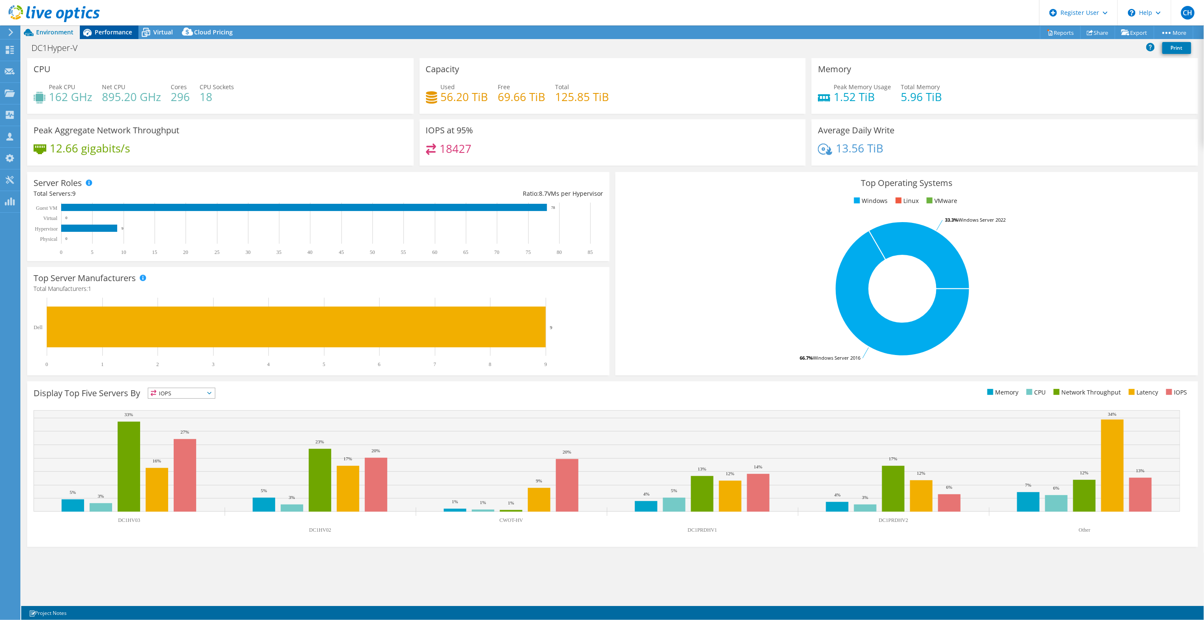
click at [117, 33] on span "Performance" at bounding box center [113, 32] width 37 height 8
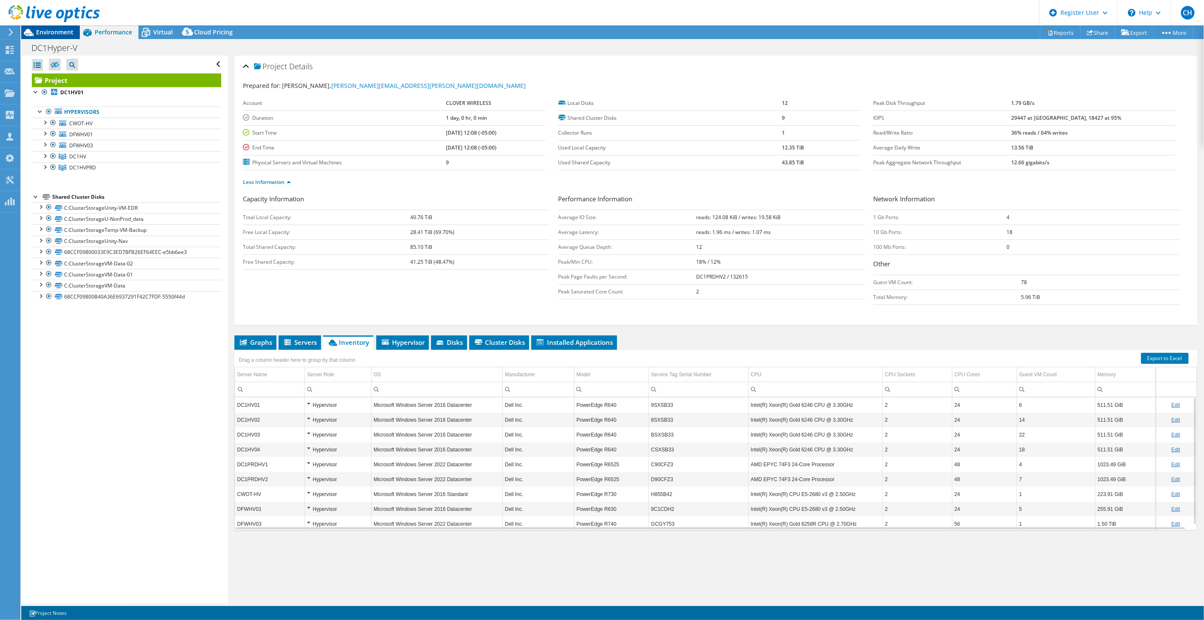
click at [65, 29] on span "Environment" at bounding box center [54, 32] width 37 height 8
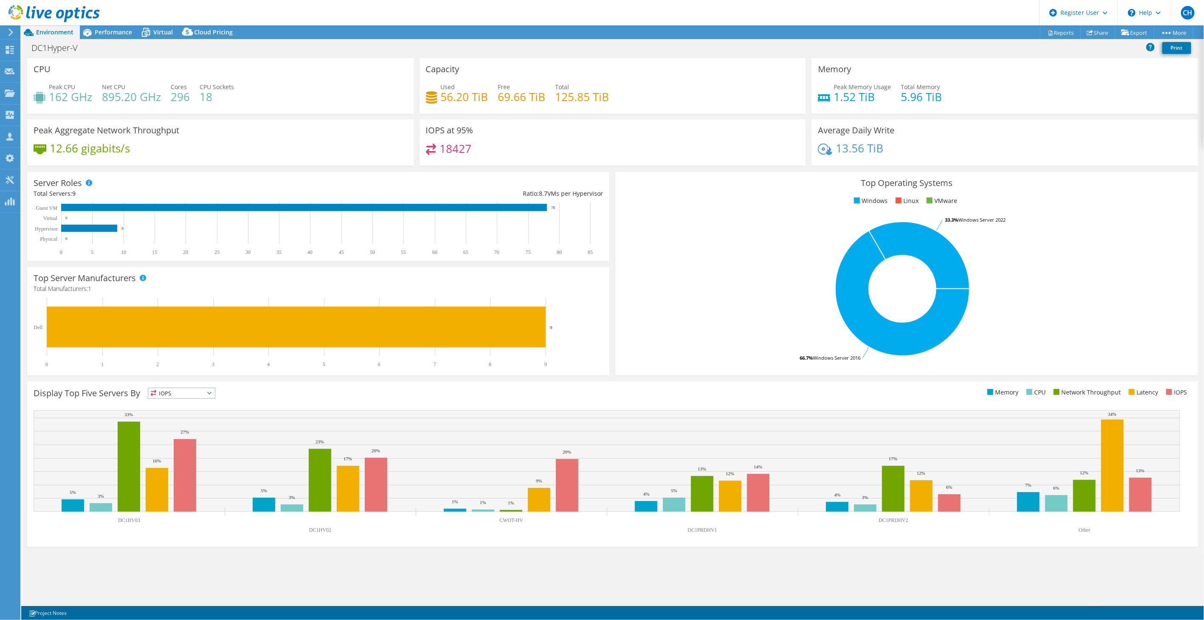
drag, startPoint x: 113, startPoint y: 27, endPoint x: 293, endPoint y: 96, distance: 193.3
click at [113, 27] on div "Performance" at bounding box center [109, 32] width 59 height 14
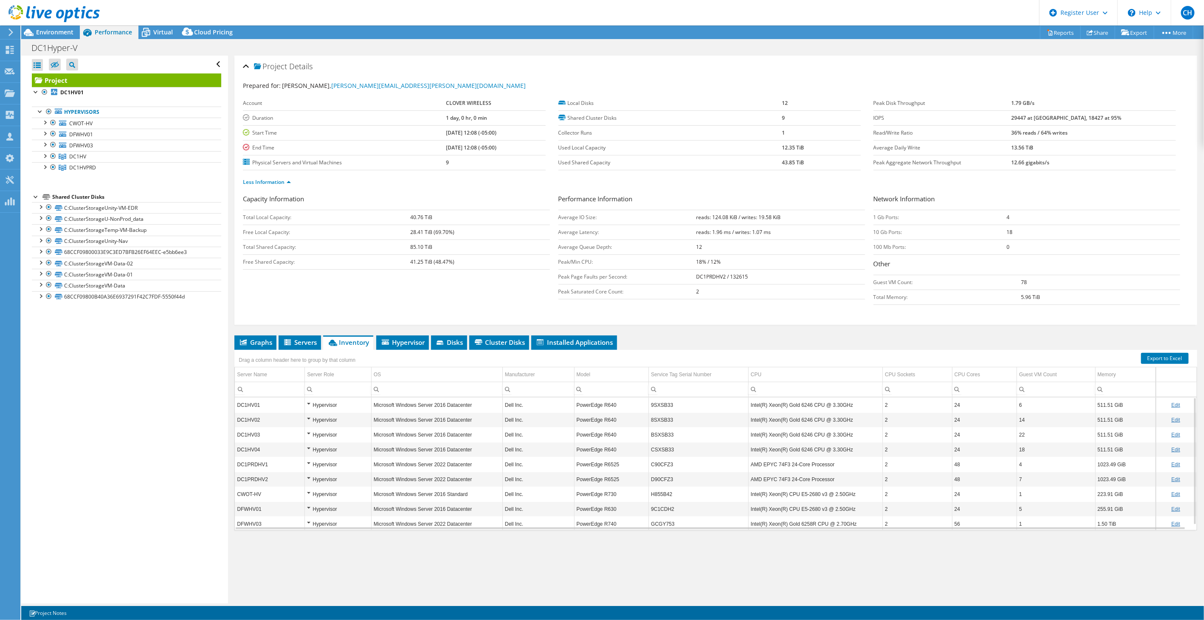
drag, startPoint x: 268, startPoint y: 344, endPoint x: 437, endPoint y: 381, distance: 173.5
click at [268, 344] on span "Graphs" at bounding box center [256, 342] width 34 height 8
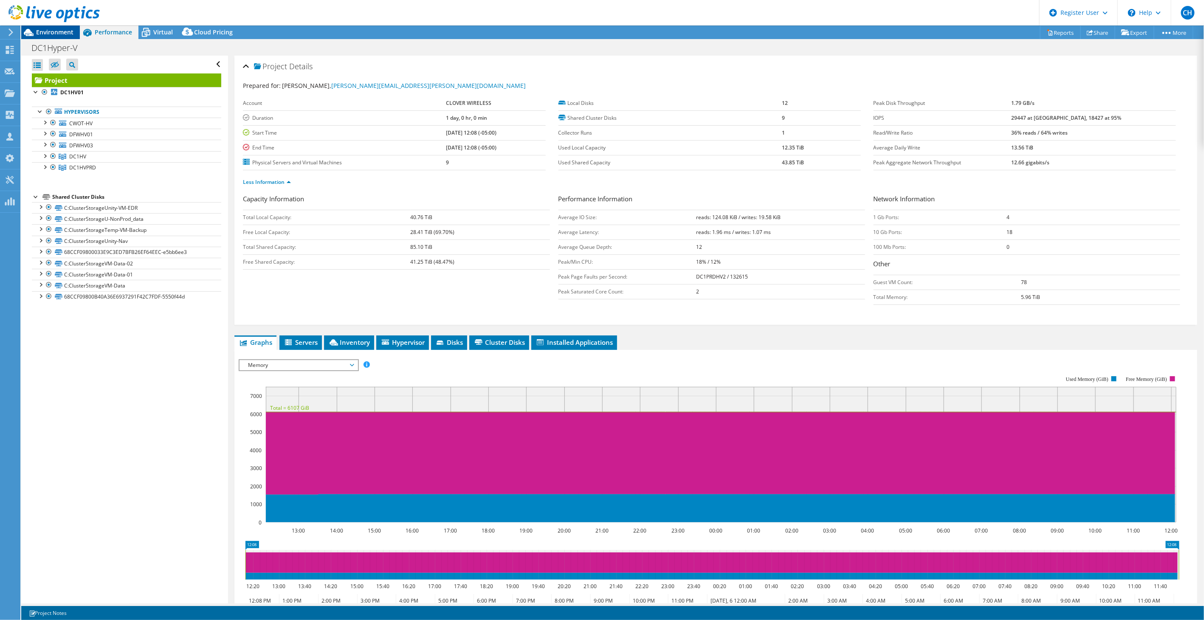
drag, startPoint x: 46, startPoint y: 32, endPoint x: 105, endPoint y: 60, distance: 65.3
click at [46, 32] on span "Environment" at bounding box center [54, 32] width 37 height 8
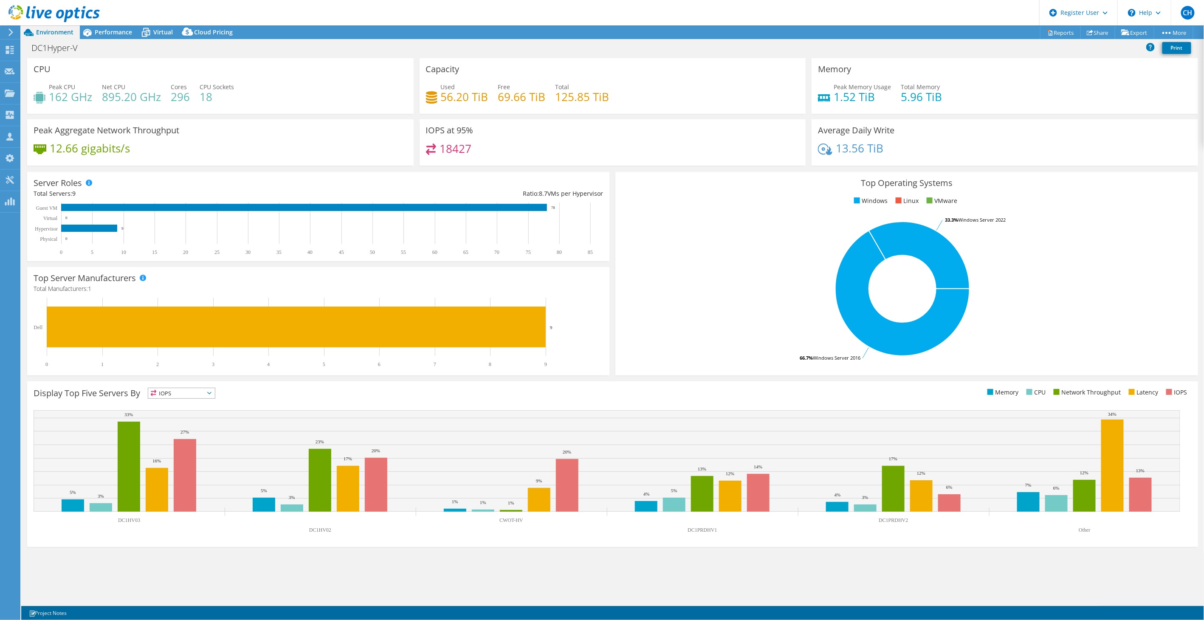
click at [746, 50] on div "DC1Hyper-V Print" at bounding box center [612, 48] width 1182 height 16
